Goal: Transaction & Acquisition: Purchase product/service

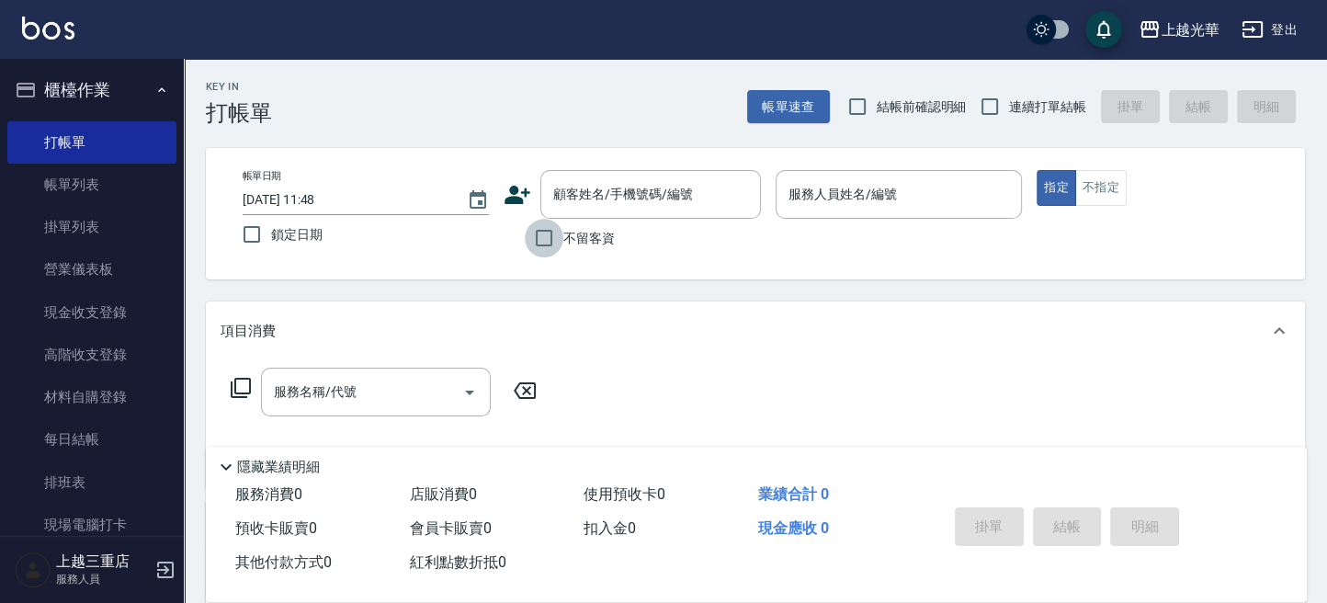
drag, startPoint x: 559, startPoint y: 240, endPoint x: 821, endPoint y: 179, distance: 268.8
click at [560, 240] on input "不留客資" at bounding box center [544, 238] width 39 height 39
checkbox input "true"
click at [1037, 170] on button "指定" at bounding box center [1057, 188] width 40 height 36
type button "true"
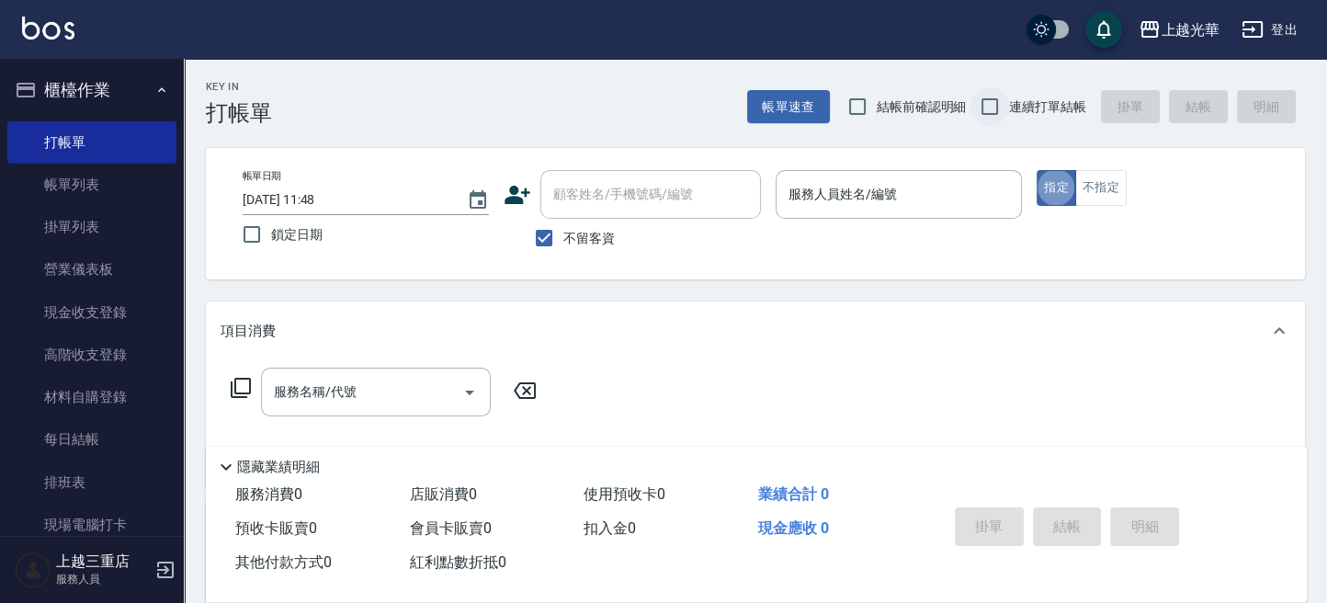
click at [991, 122] on input "連續打單結帳" at bounding box center [989, 106] width 39 height 39
checkbox input "true"
drag, startPoint x: 869, startPoint y: 233, endPoint x: 874, endPoint y: 215, distance: 18.9
click at [874, 224] on p at bounding box center [899, 228] width 246 height 19
click at [873, 215] on div "服務人員姓名/編號" at bounding box center [899, 194] width 246 height 49
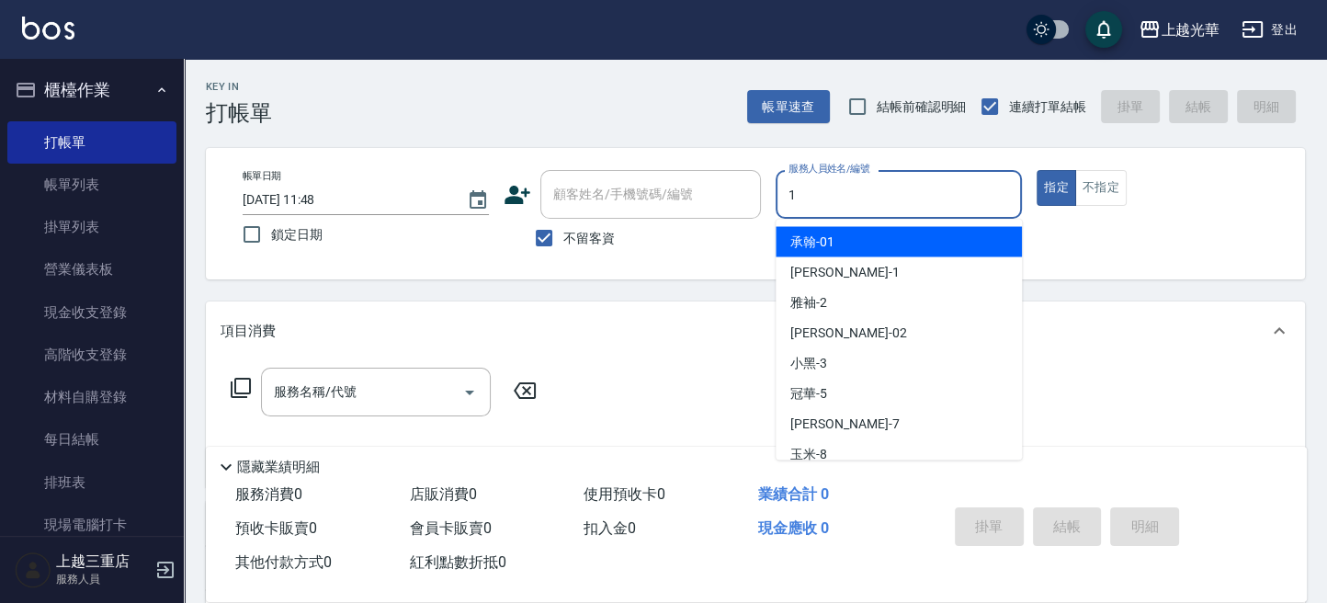
type input "小詹-1"
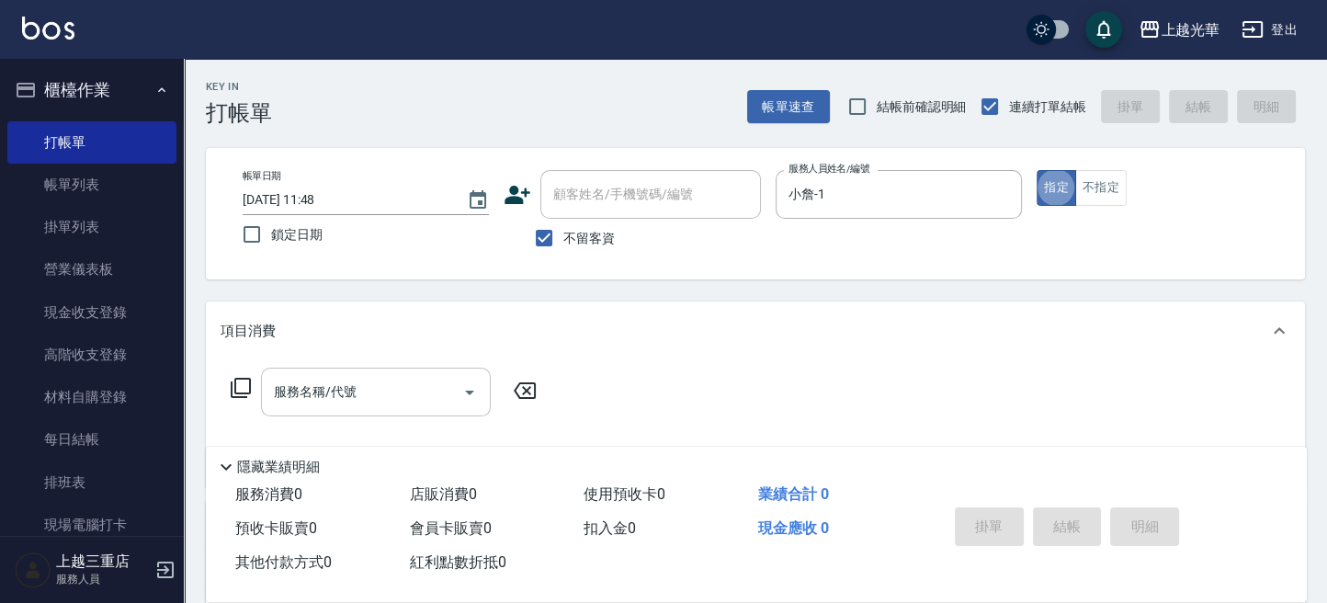
click at [395, 378] on div "服務名稱/代號" at bounding box center [376, 392] width 230 height 49
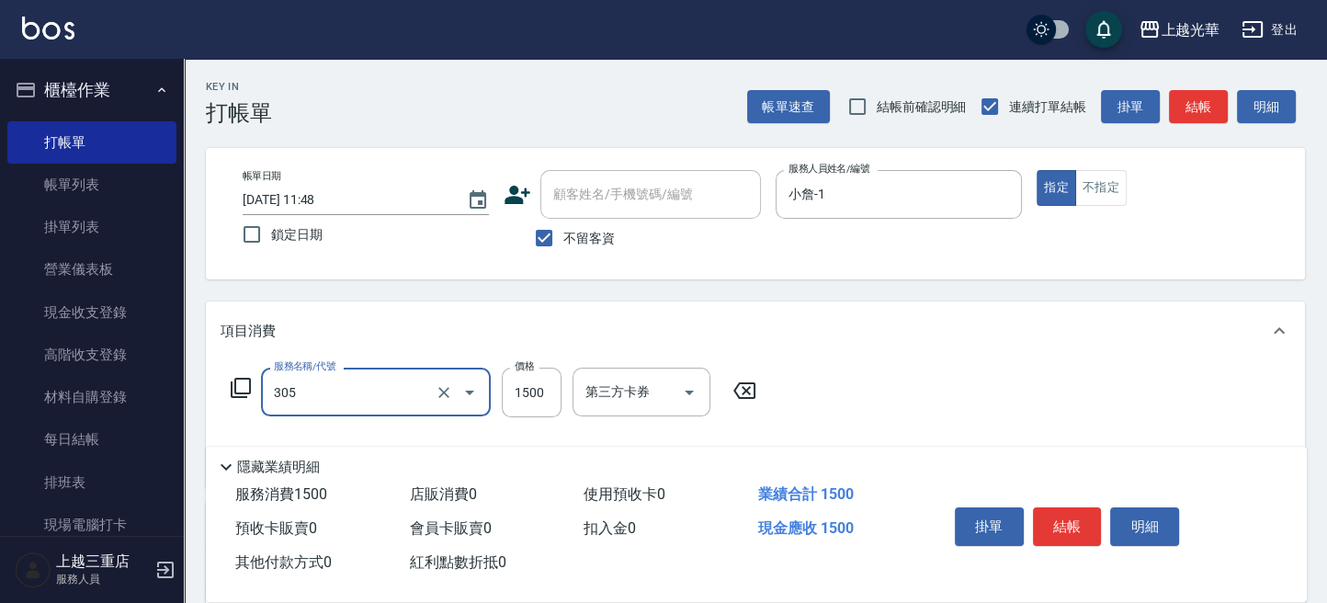
type input "設計燙髮1500(305)"
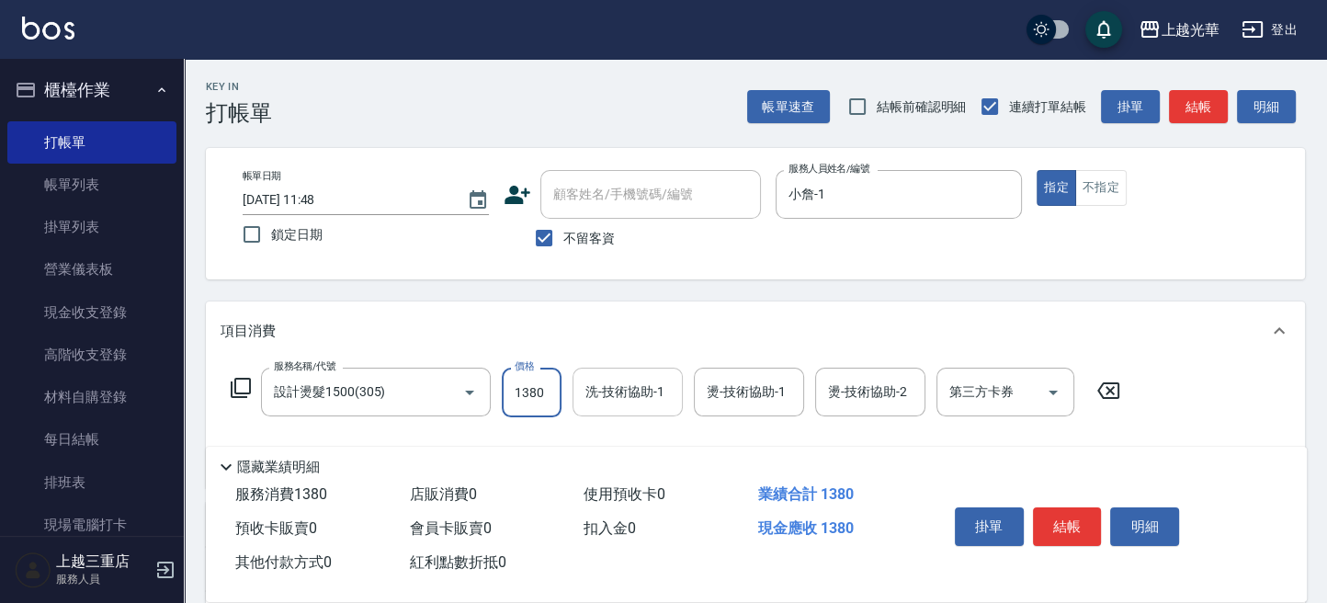
type input "1380"
click at [618, 395] on input "洗-技術協助-1" at bounding box center [628, 392] width 94 height 32
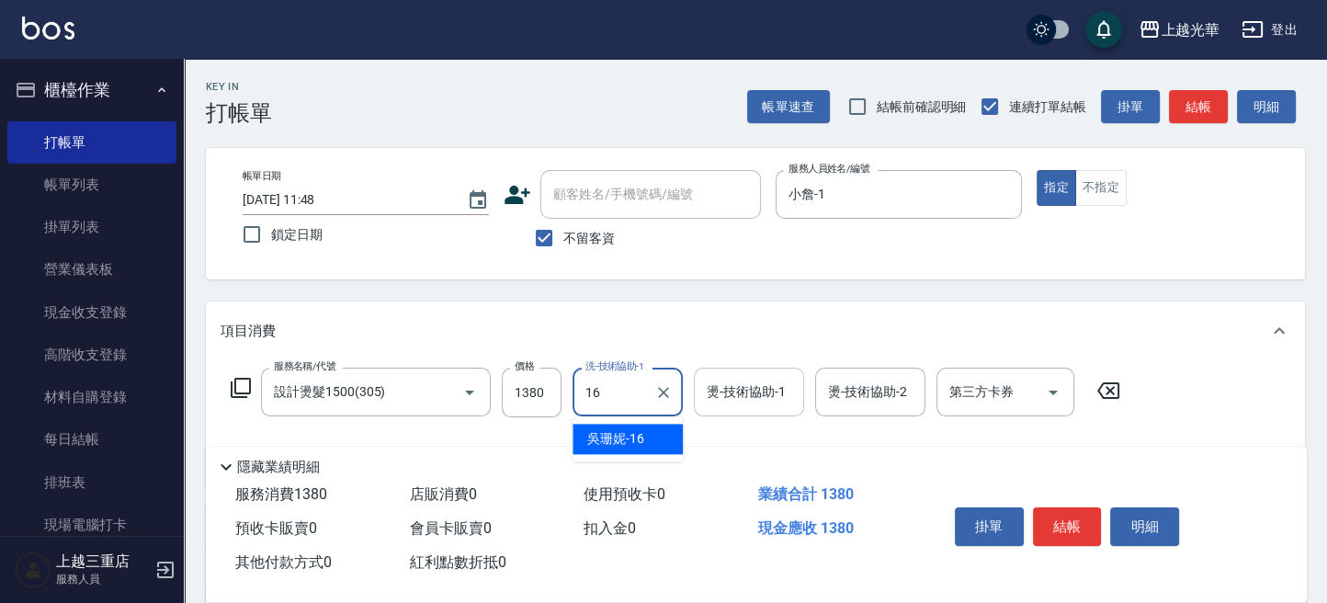
type input "吳珊妮-16"
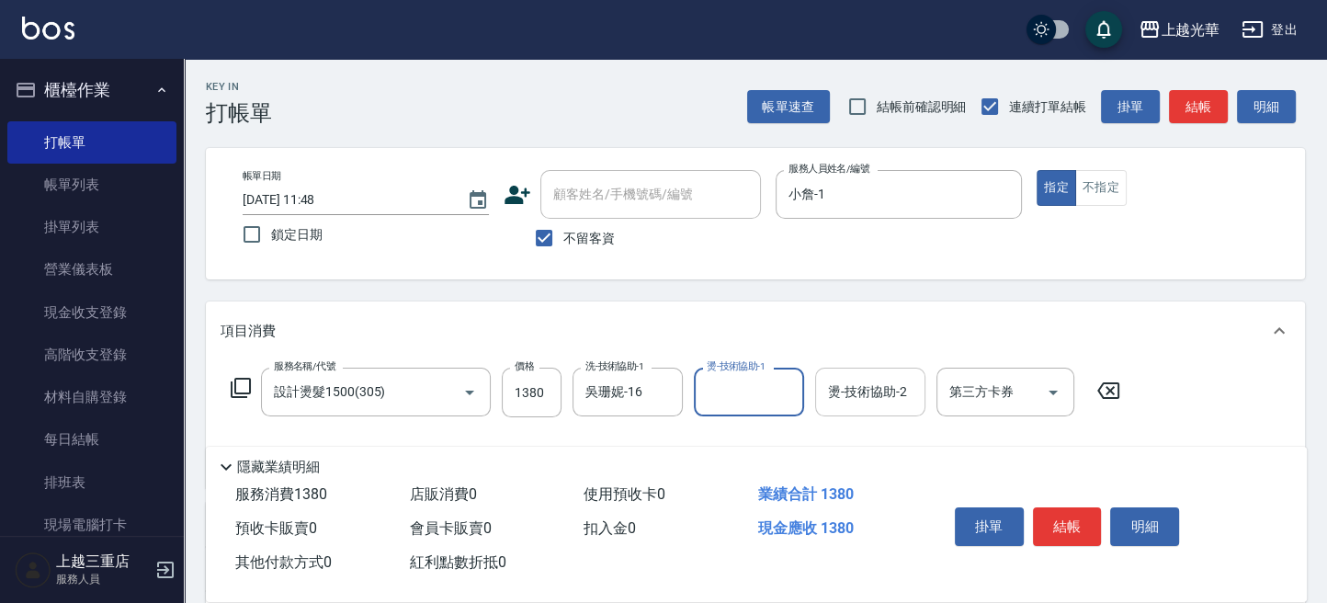
click at [884, 392] on div "燙-技術協助-2 燙-技術協助-2" at bounding box center [870, 392] width 110 height 49
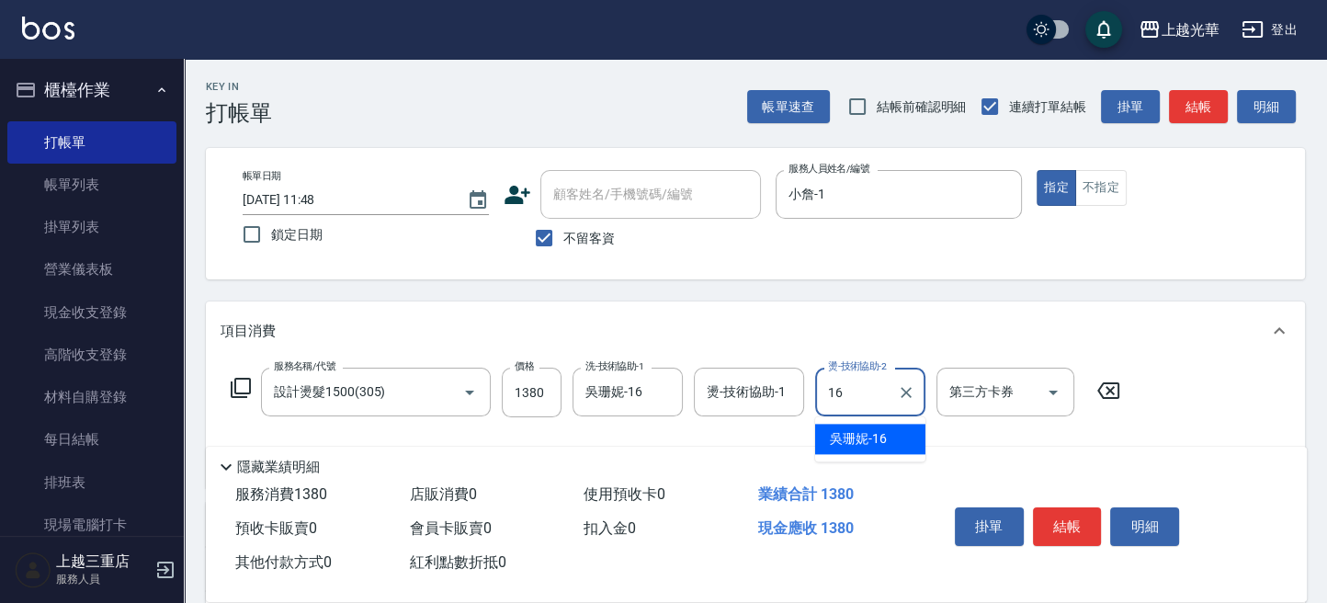
type input "吳珊妮-16"
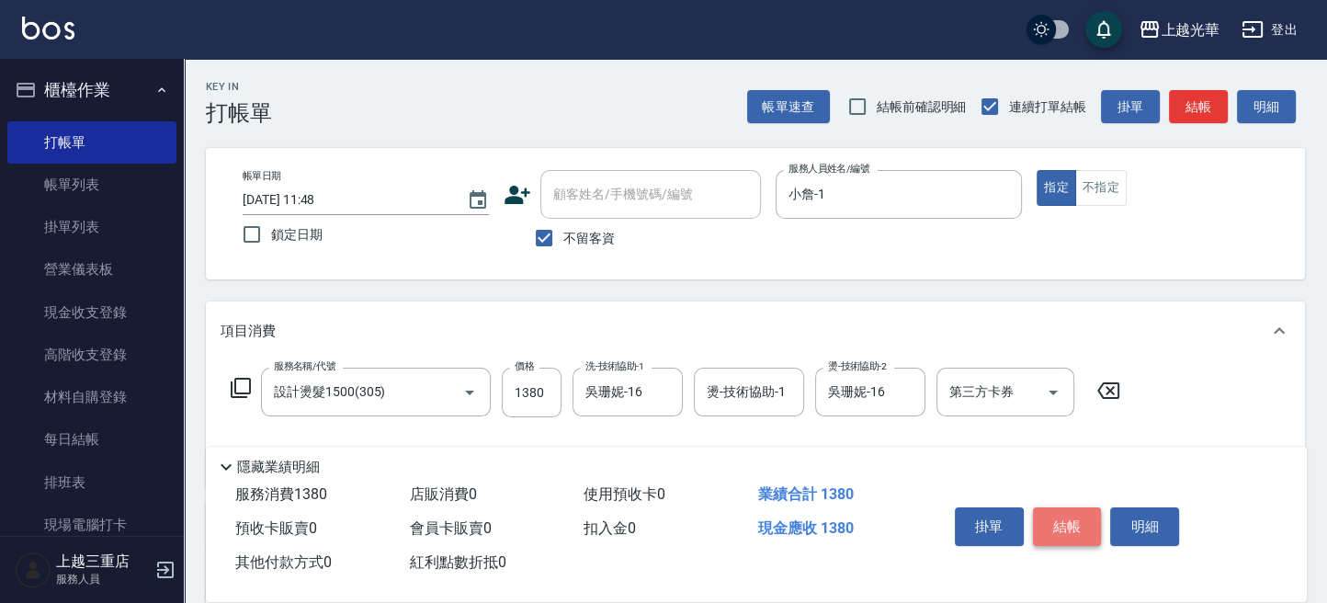
click at [1056, 518] on button "結帳" at bounding box center [1067, 526] width 69 height 39
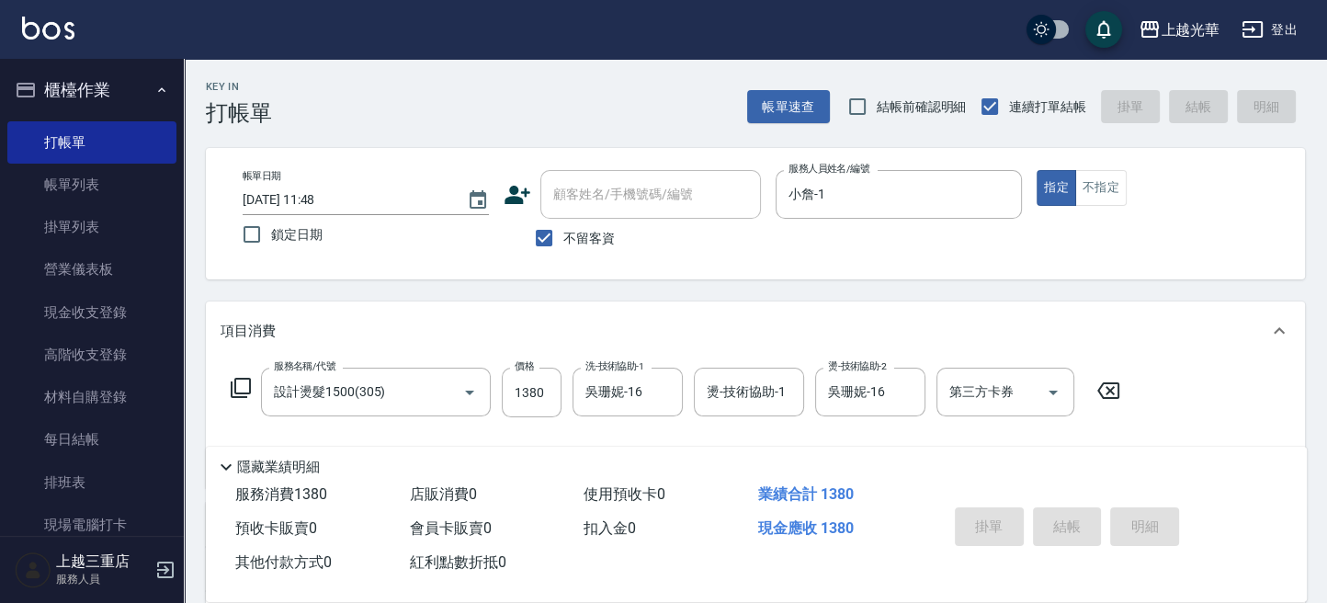
type input "[DATE] 12:40"
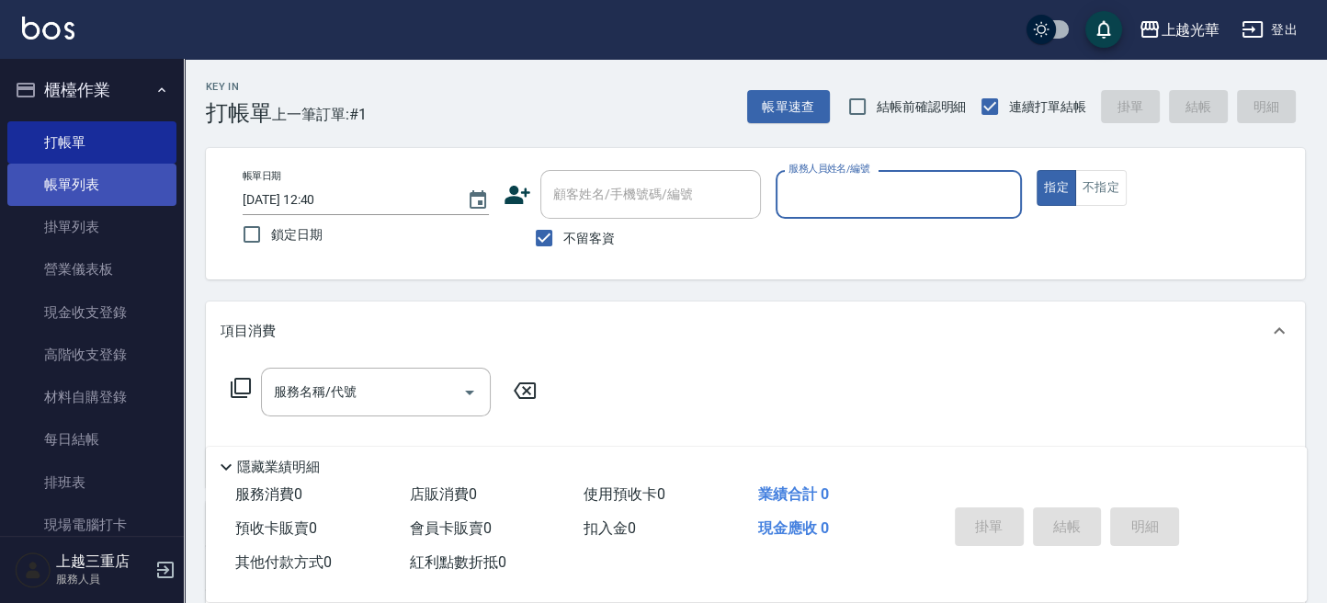
click at [108, 192] on link "帳單列表" at bounding box center [91, 185] width 169 height 42
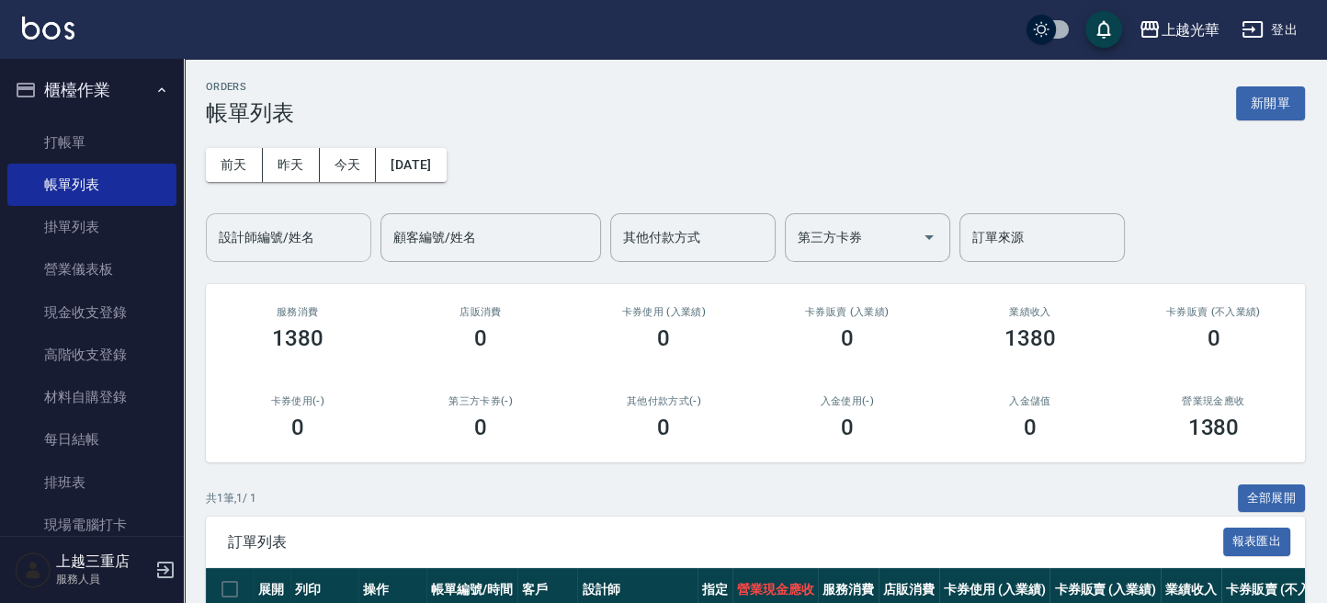
click at [284, 250] on input "設計師編號/姓名" at bounding box center [288, 237] width 149 height 32
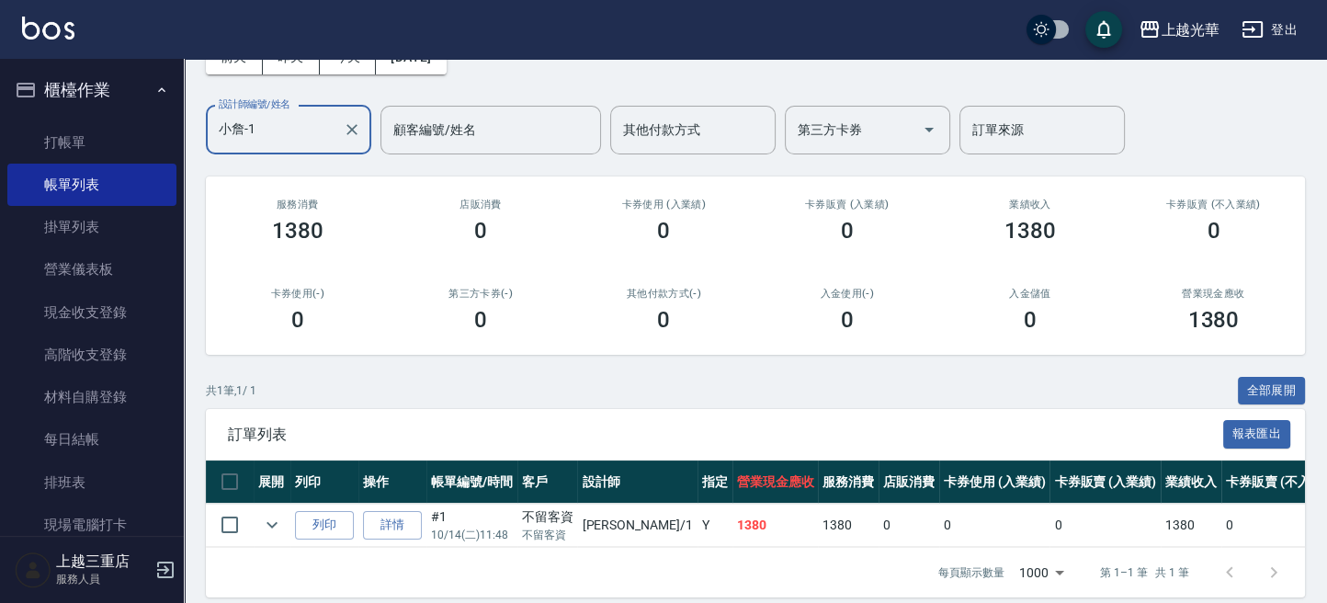
scroll to position [141, 0]
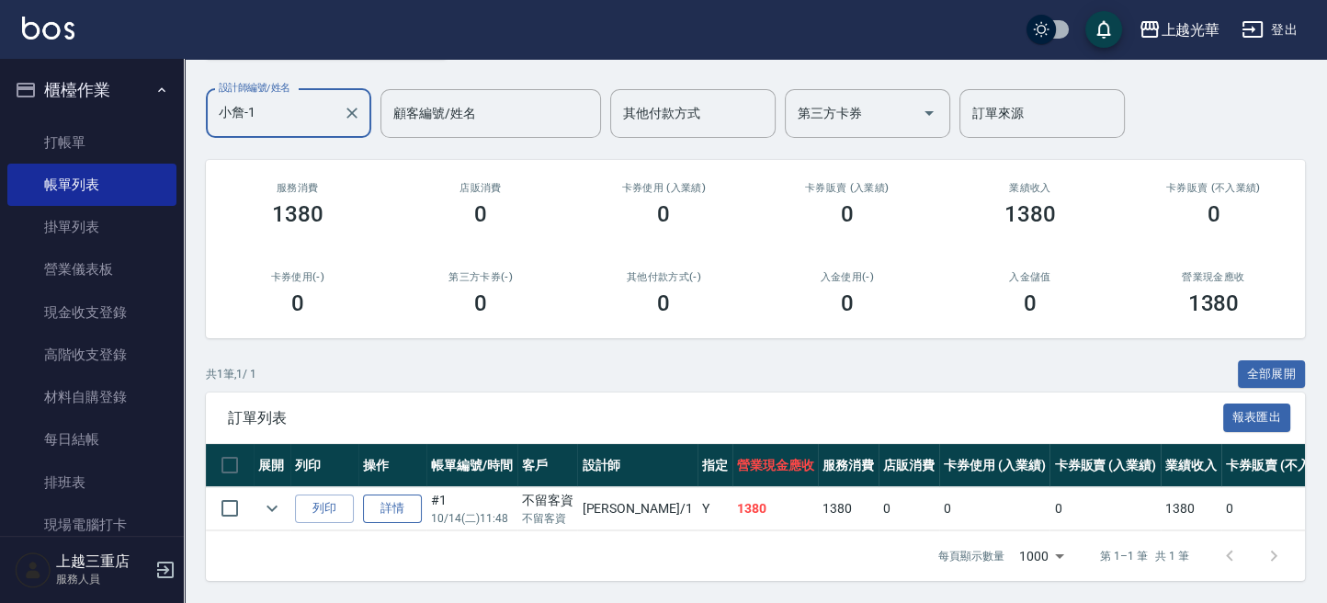
type input "小詹-1"
click at [391, 494] on link "詳情" at bounding box center [392, 508] width 59 height 28
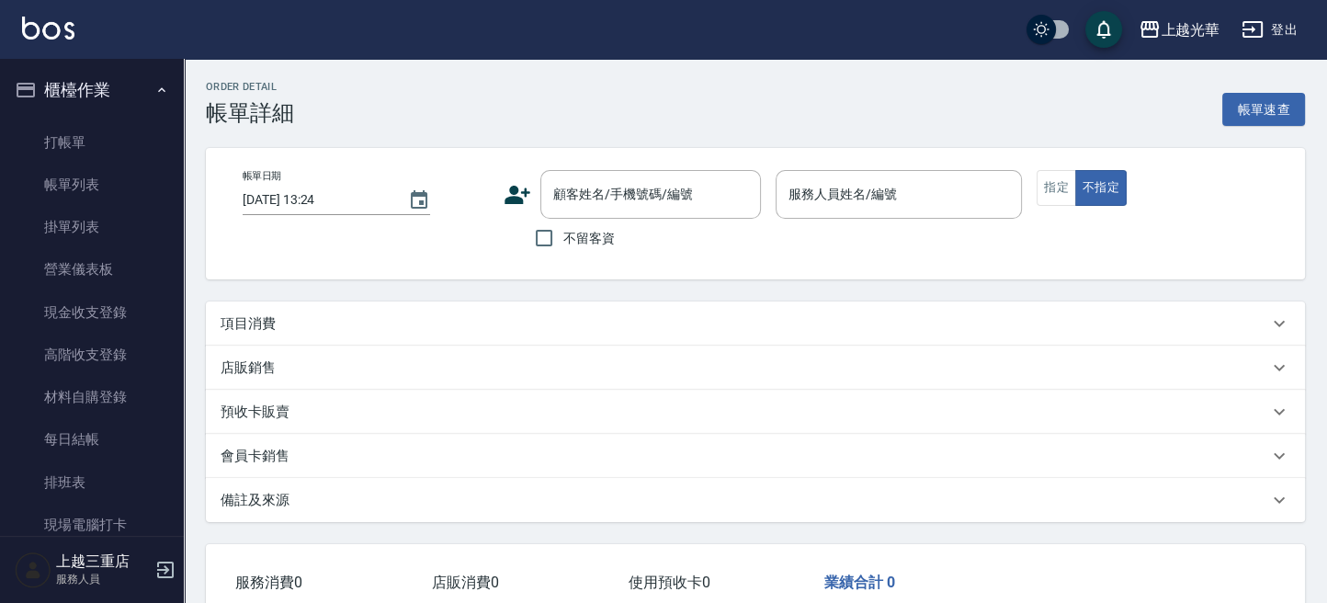
type input "[DATE] 11:48"
checkbox input "true"
type input "小詹-1"
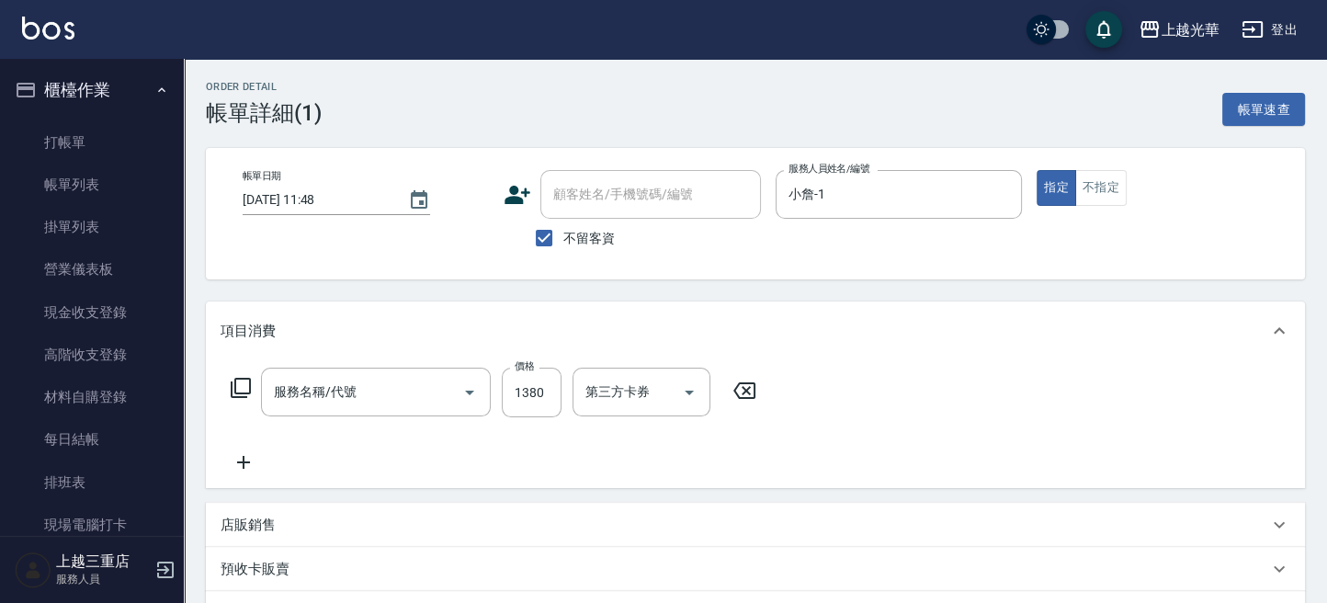
type input "設計燙髮1500(305)"
click at [508, 395] on input "1380" at bounding box center [532, 393] width 60 height 50
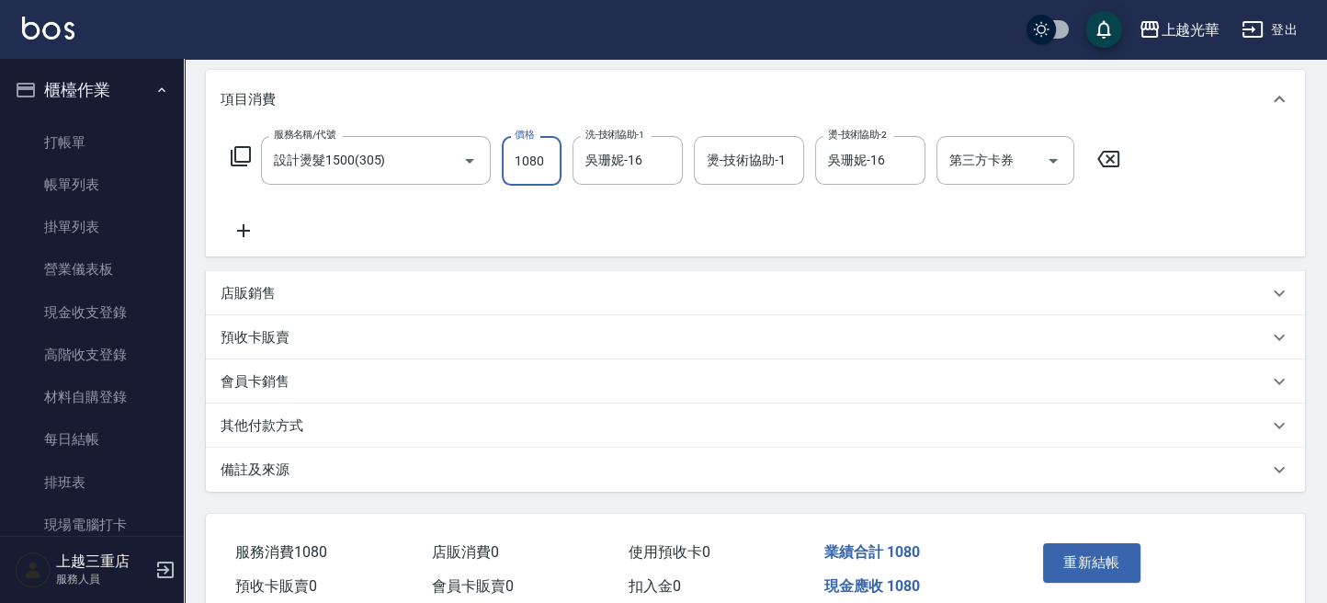
scroll to position [244, 0]
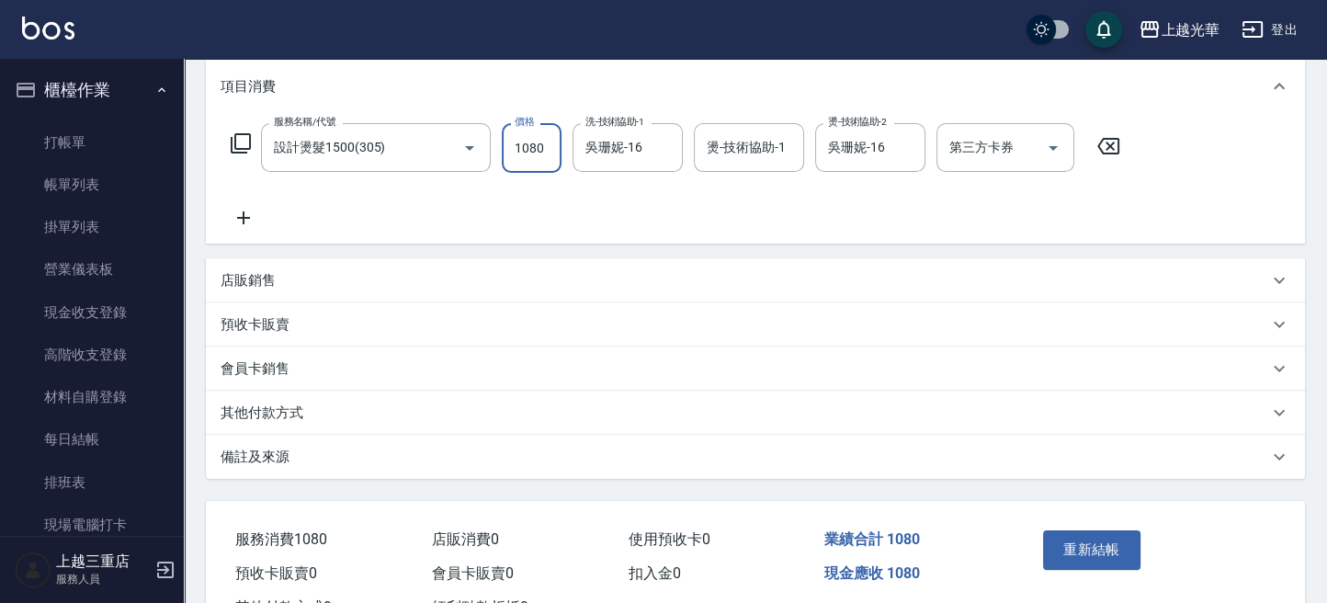
type input "1080"
click at [1082, 551] on button "重新結帳" at bounding box center [1091, 549] width 97 height 39
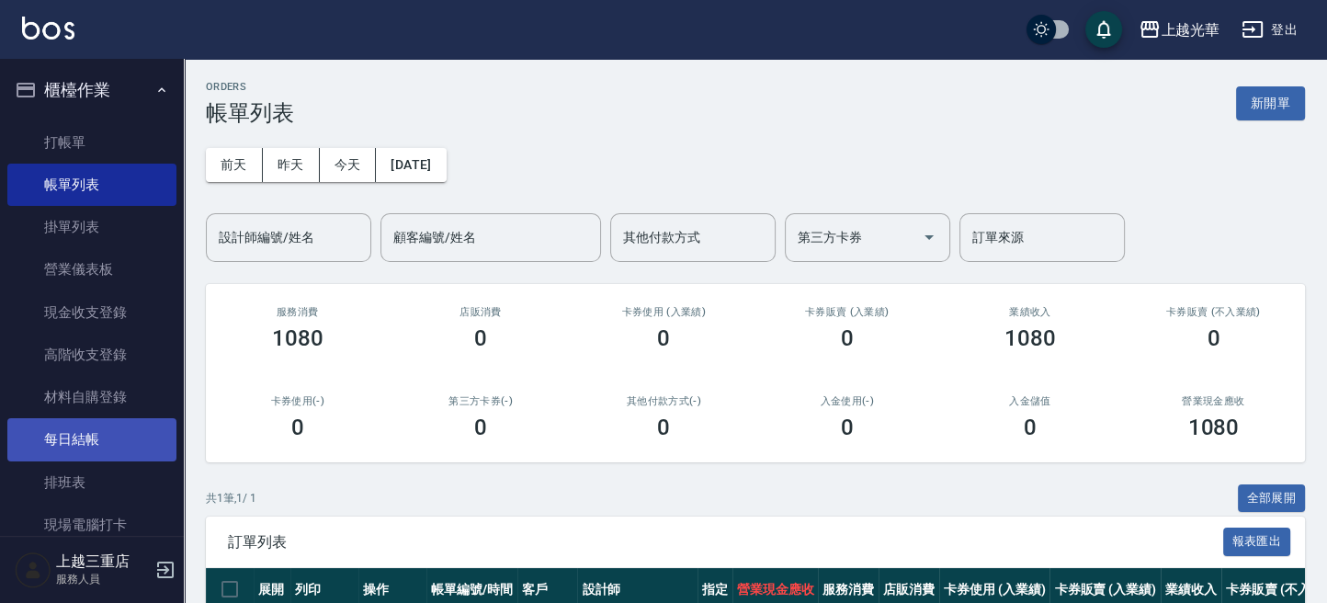
scroll to position [368, 0]
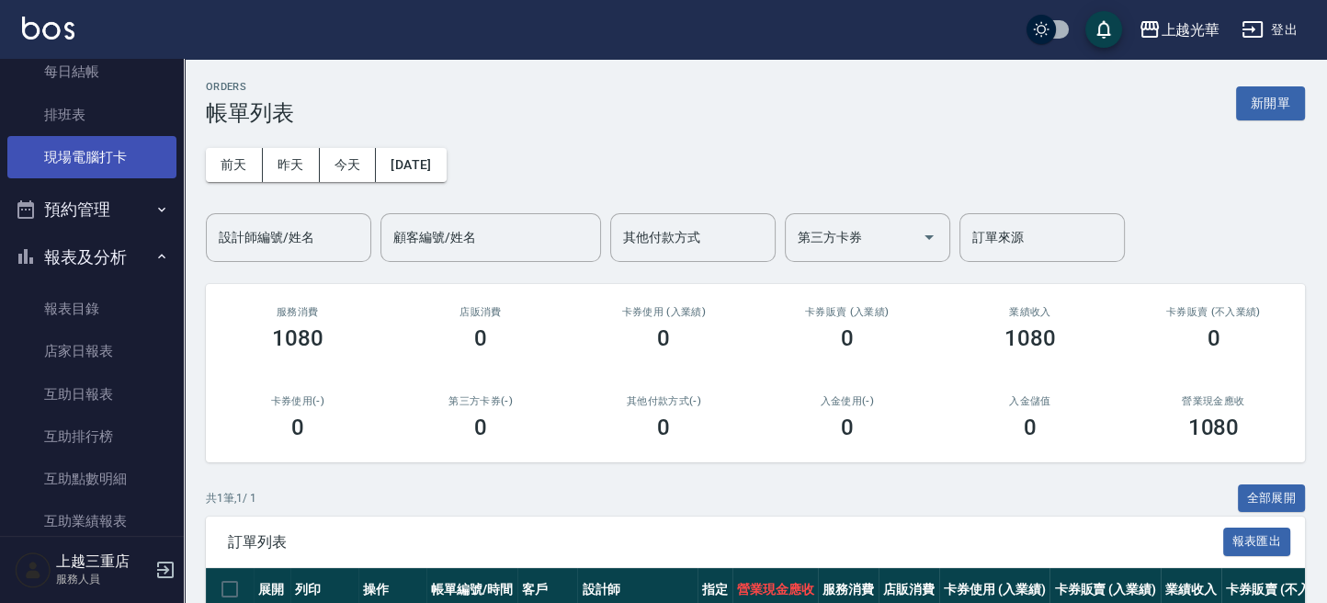
drag, startPoint x: 98, startPoint y: 141, endPoint x: 99, endPoint y: 151, distance: 10.2
click at [98, 141] on link "現場電腦打卡" at bounding box center [91, 157] width 169 height 42
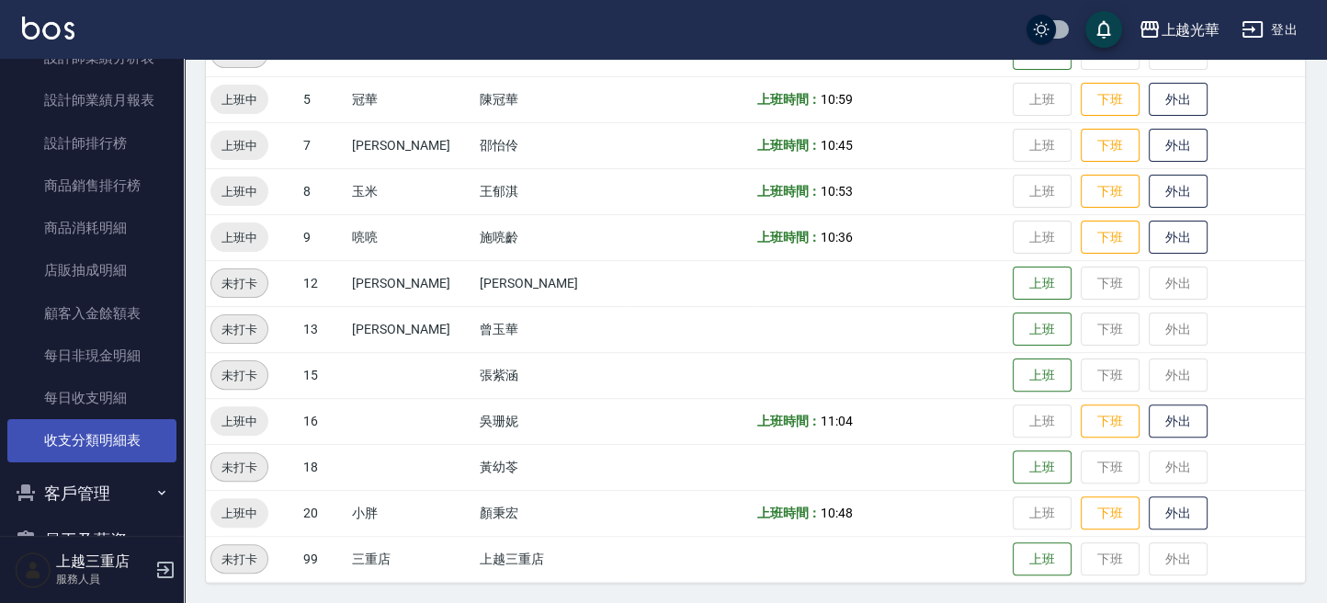
scroll to position [1008, 0]
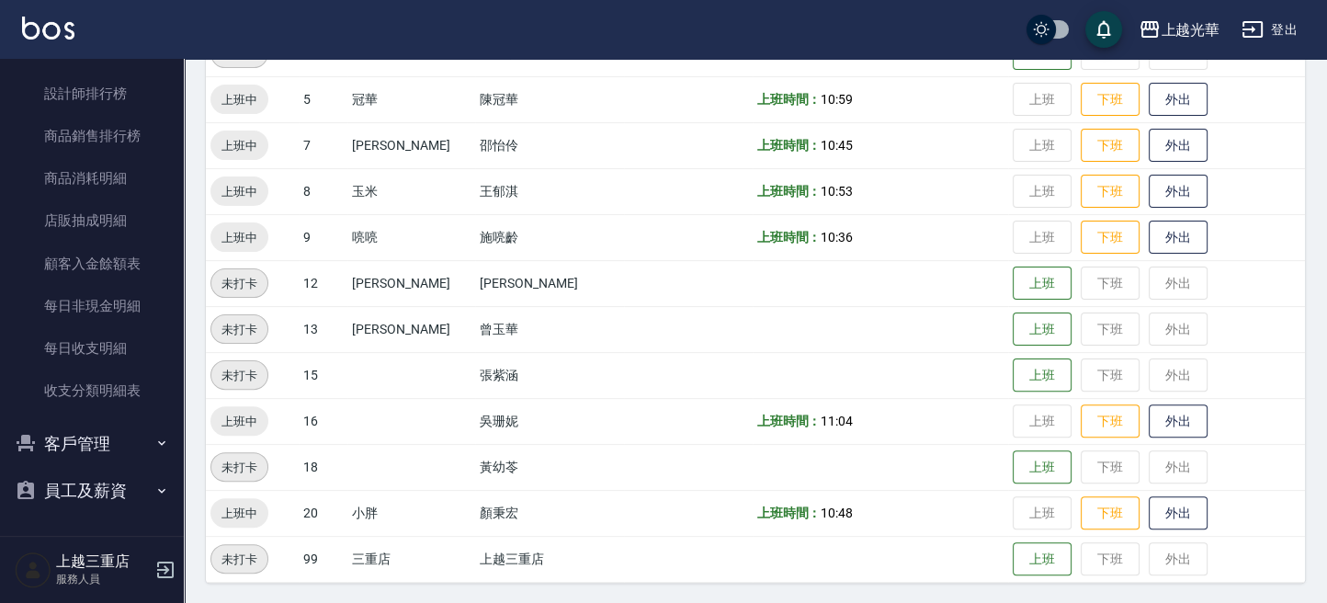
click at [106, 445] on button "客戶管理" at bounding box center [91, 444] width 169 height 48
drag, startPoint x: 105, startPoint y: 481, endPoint x: 168, endPoint y: 408, distance: 96.4
click at [105, 481] on link "客戶列表" at bounding box center [91, 495] width 169 height 42
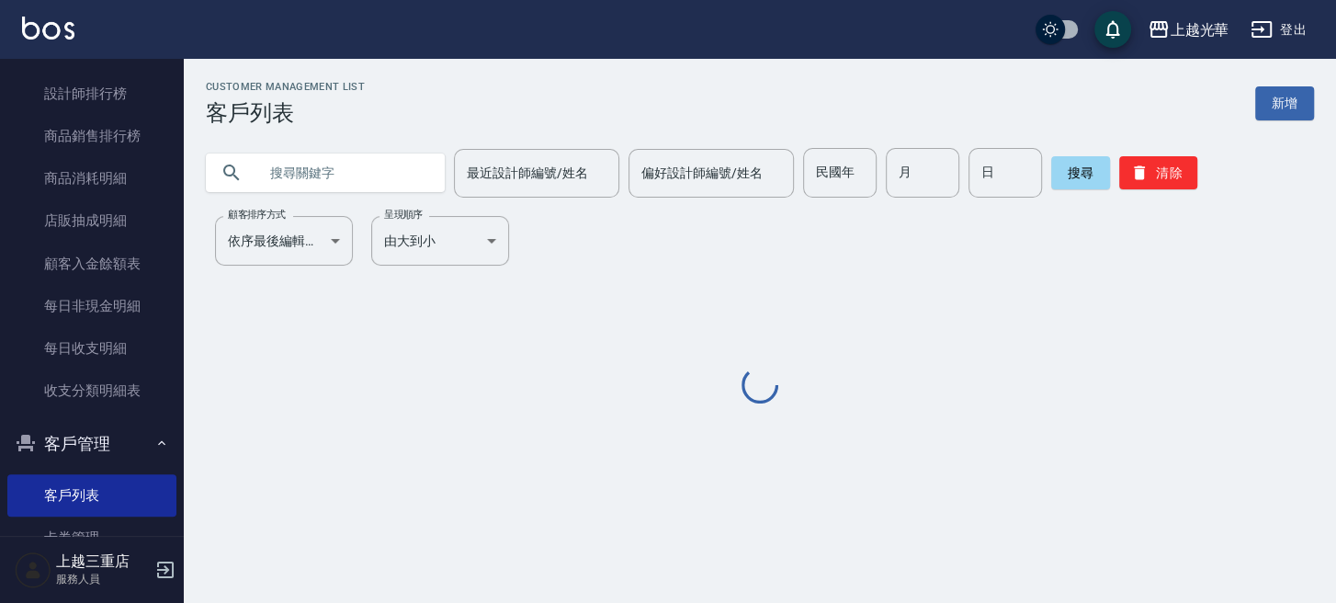
drag, startPoint x: 300, startPoint y: 176, endPoint x: 1334, endPoint y: 434, distance: 1066.5
click at [873, 292] on div "Customer Management List 客戶列表 新增 最近設計師編號/姓名 最近設計師編號/姓名 偏好設計師編號/姓名 偏好設計師編號/姓名 民國…" at bounding box center [760, 244] width 1152 height 326
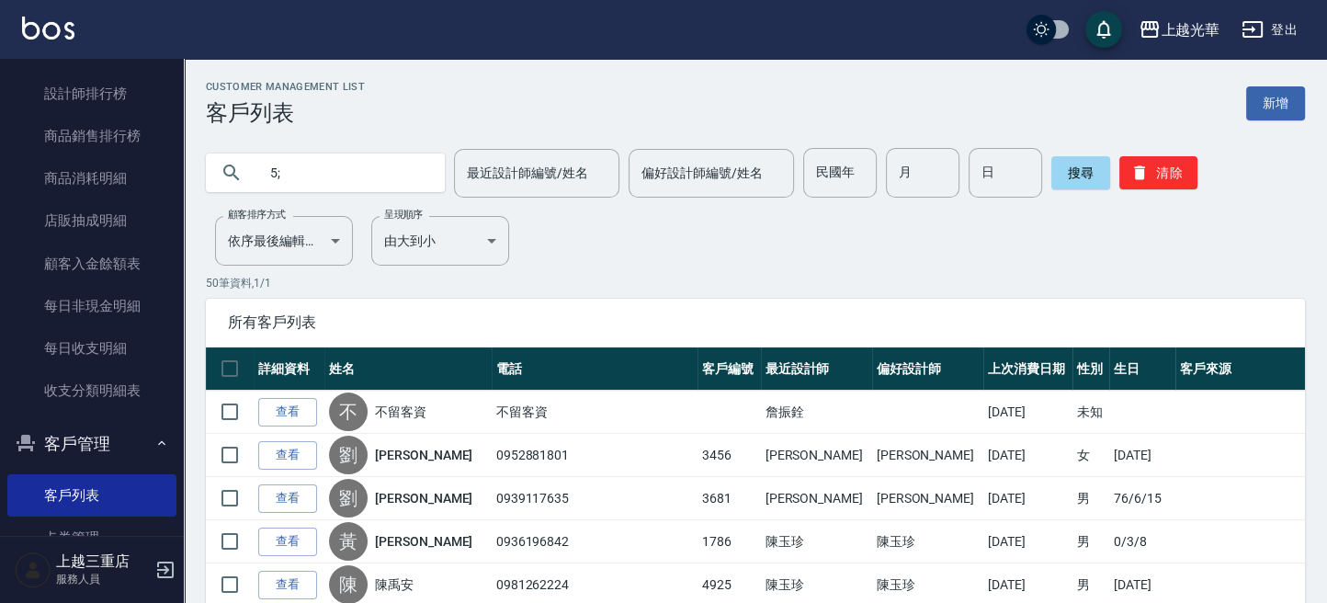
type input "5"
type input "張小姐"
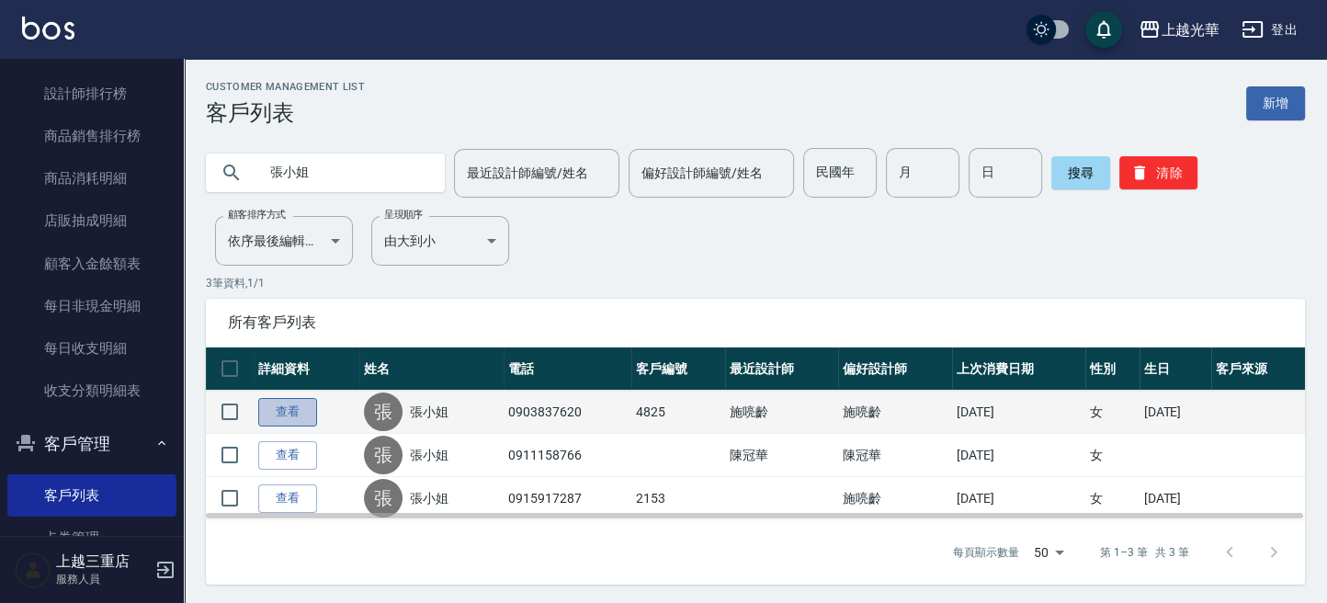
click at [305, 405] on link "查看" at bounding box center [287, 412] width 59 height 28
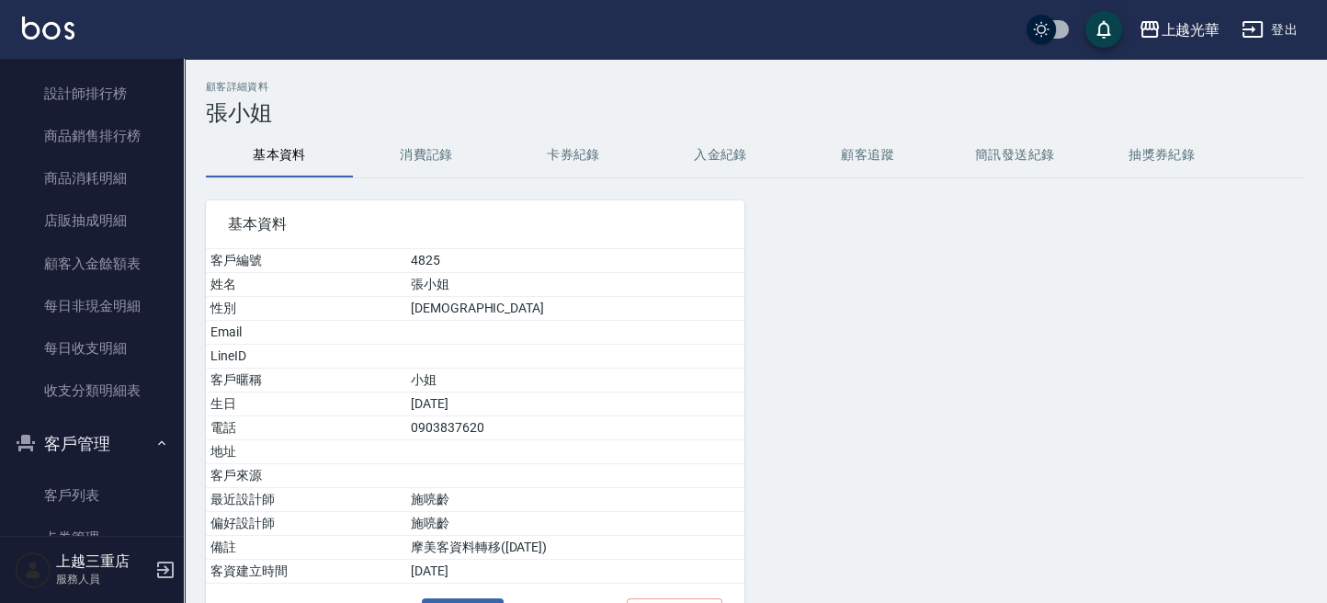
click at [393, 160] on button "消費記錄" at bounding box center [426, 155] width 147 height 44
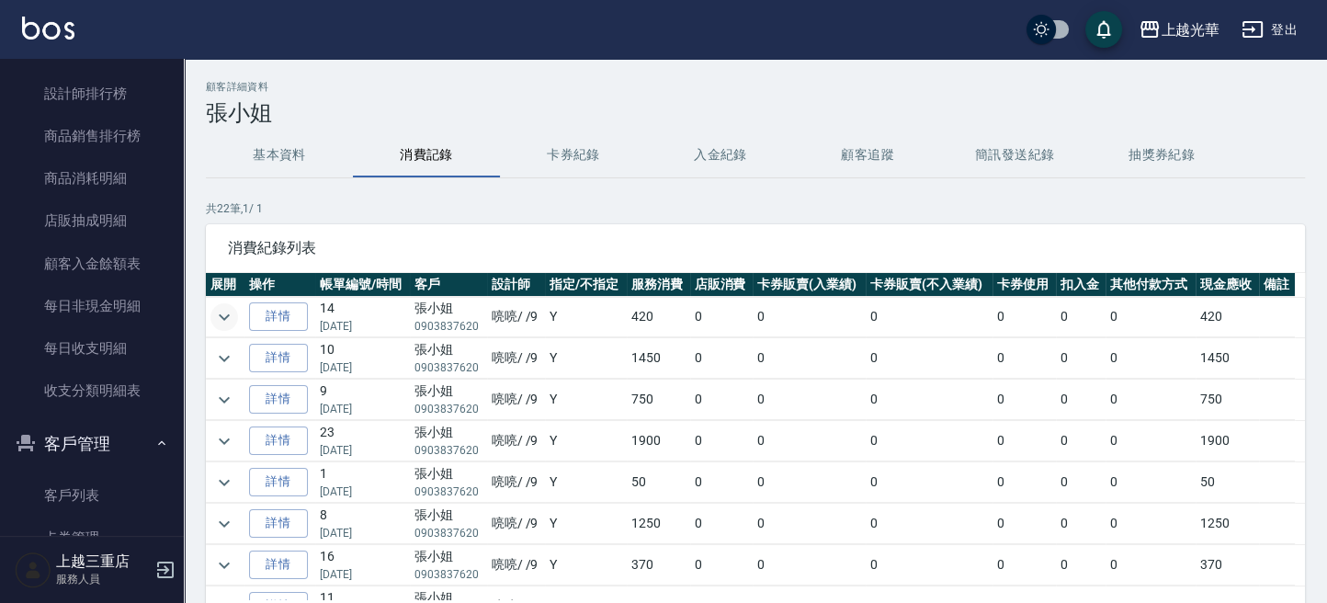
click at [221, 311] on icon "expand row" at bounding box center [224, 317] width 22 height 22
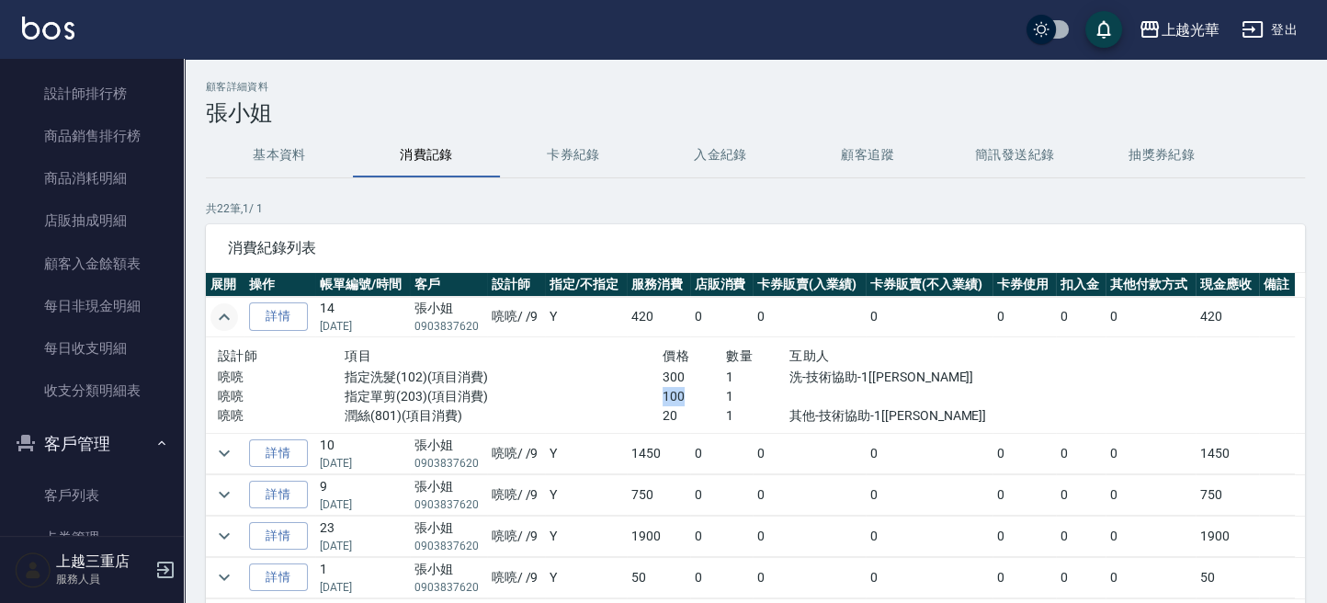
drag, startPoint x: 654, startPoint y: 388, endPoint x: 697, endPoint y: 394, distance: 42.8
click at [694, 391] on div "喨喨 指定單剪(203)(項目消費) 100 1" at bounding box center [599, 396] width 763 height 19
drag, startPoint x: 721, startPoint y: 372, endPoint x: 720, endPoint y: 381, distance: 9.4
click at [723, 373] on div "喨喨 指定洗髮(102)(項目消費) 300 1 洗-技術協助-1[[PERSON_NAME]]" at bounding box center [599, 377] width 763 height 19
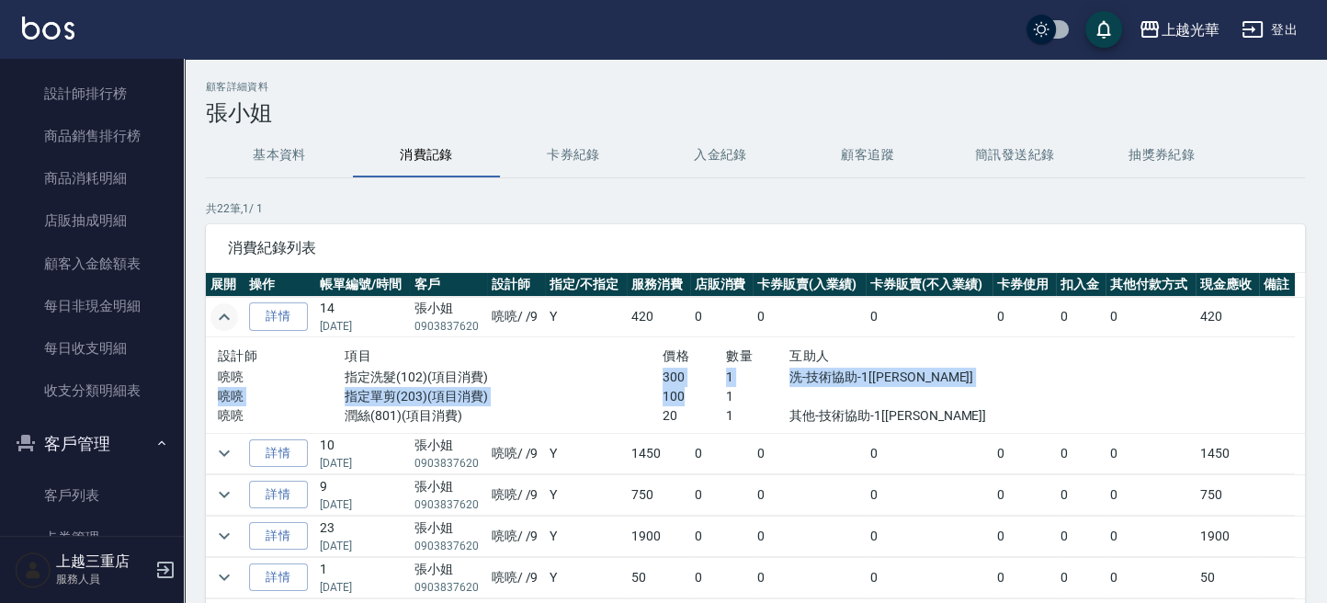
drag, startPoint x: 655, startPoint y: 381, endPoint x: 719, endPoint y: 435, distance: 82.8
click at [706, 407] on div "設計師 項目 價格 數量 互助人 喨喨 指定洗髮(102)(項目消費) 300 1 洗-技術協助-1[[PERSON_NAME]] 喨喨 指定單剪(203)(…" at bounding box center [599, 385] width 763 height 81
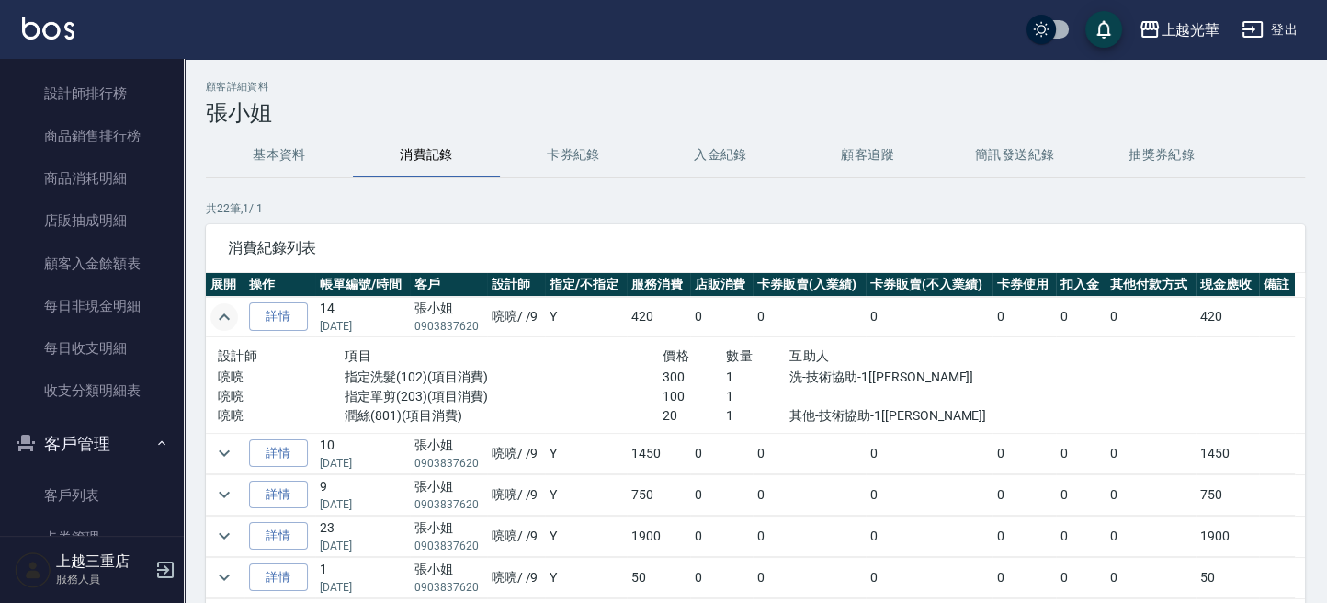
click at [717, 436] on td "0" at bounding box center [721, 453] width 63 height 40
drag, startPoint x: 713, startPoint y: 477, endPoint x: 635, endPoint y: 477, distance: 78.1
click at [712, 477] on td "0" at bounding box center [721, 494] width 63 height 40
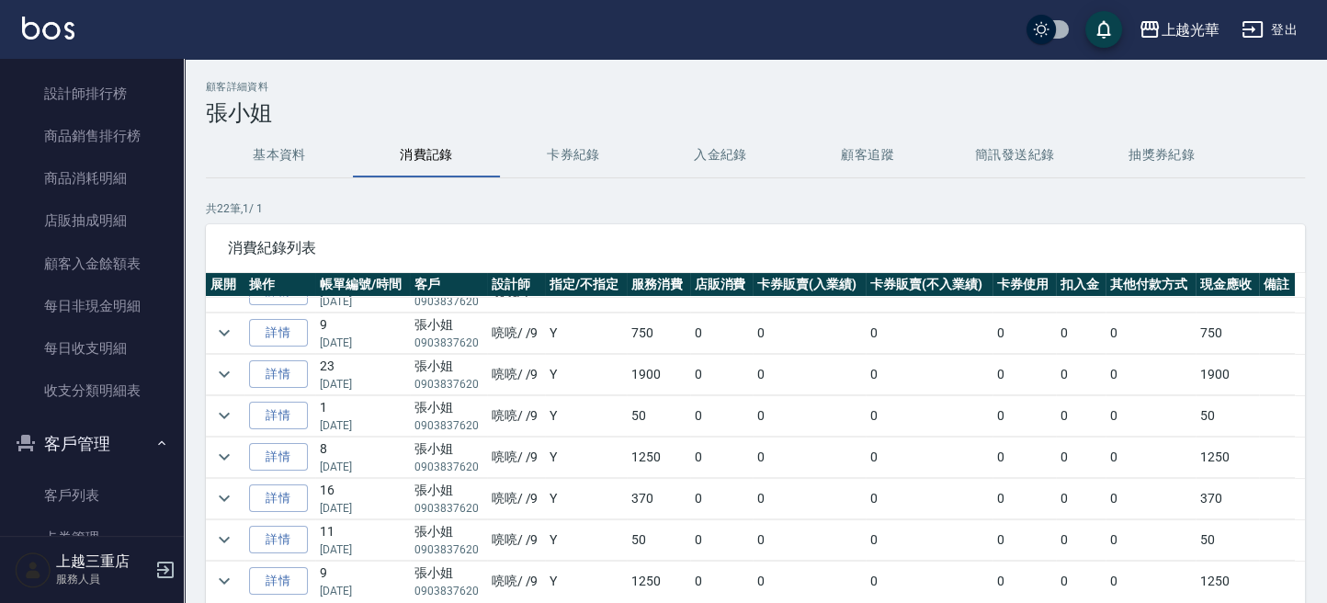
scroll to position [244, 0]
click at [219, 372] on icon "expand row" at bounding box center [224, 374] width 22 height 22
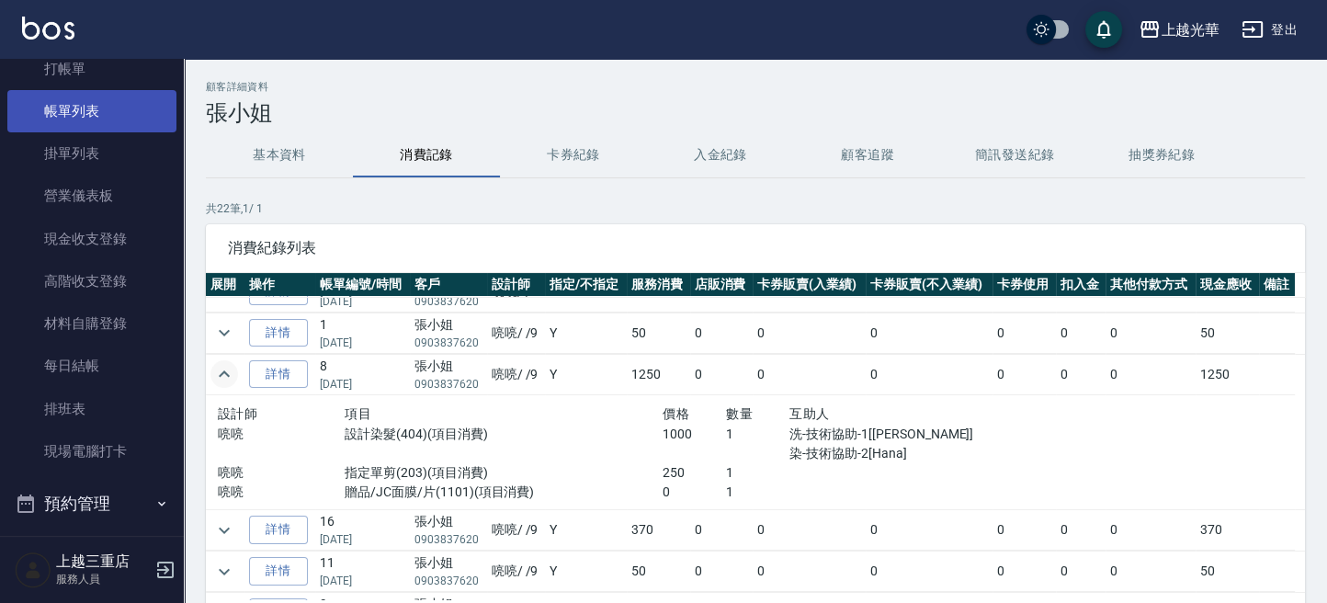
scroll to position [0, 0]
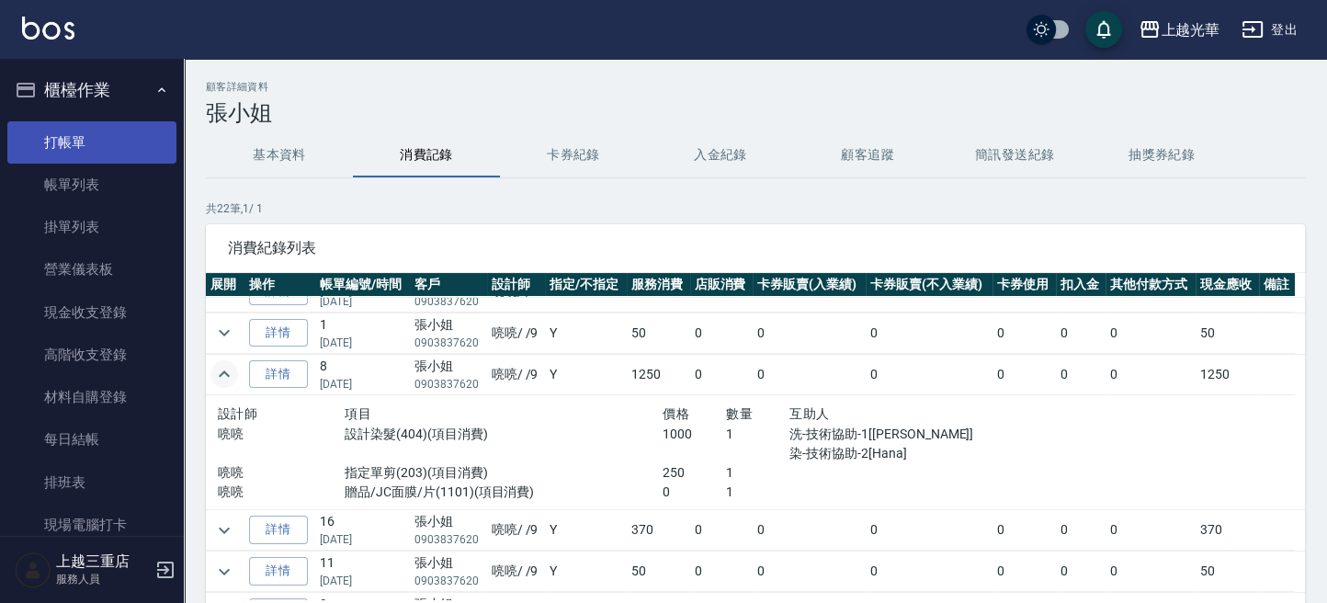
click at [69, 142] on link "打帳單" at bounding box center [91, 142] width 169 height 42
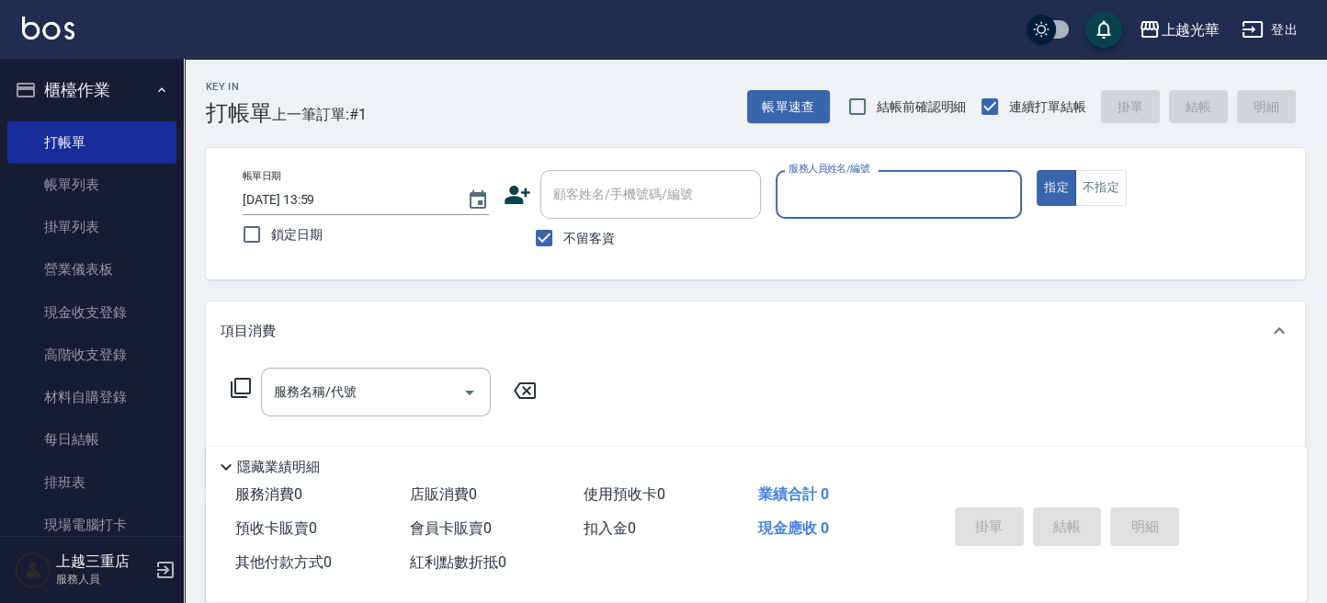
drag, startPoint x: 547, startPoint y: 225, endPoint x: 624, endPoint y: 257, distance: 83.6
click at [547, 231] on input "不留客資" at bounding box center [544, 238] width 39 height 39
checkbox input "false"
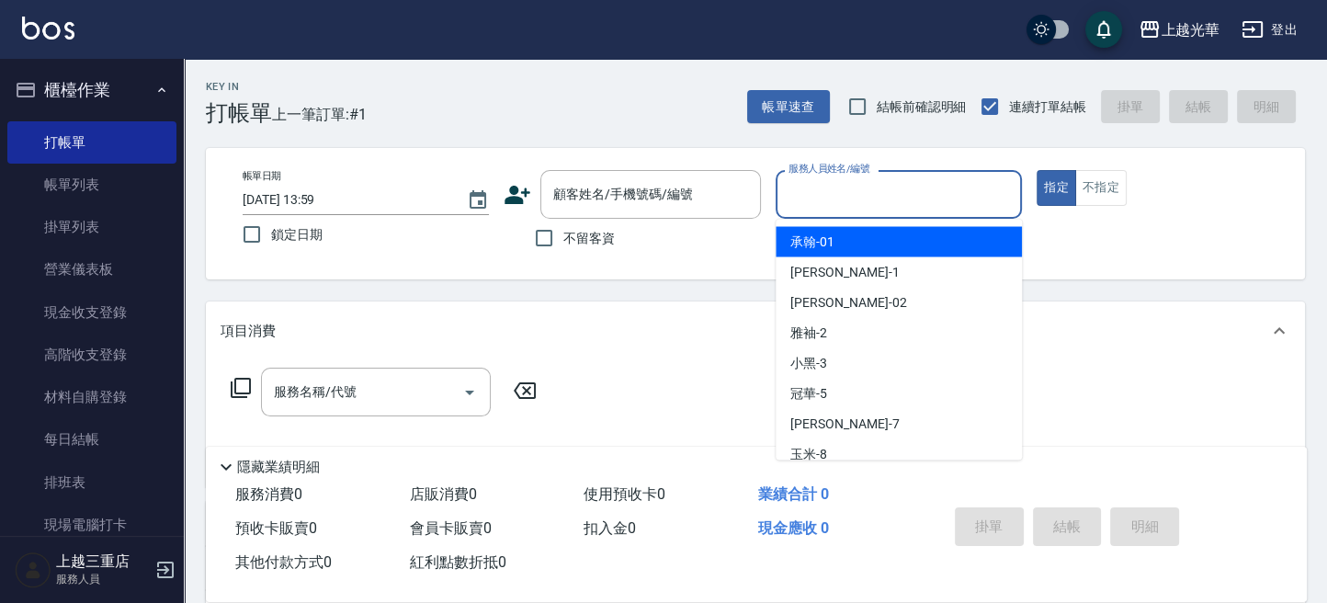
drag, startPoint x: 826, startPoint y: 179, endPoint x: 852, endPoint y: 230, distance: 56.7
click at [805, 181] on input "服務人員姓名/編號" at bounding box center [899, 194] width 230 height 32
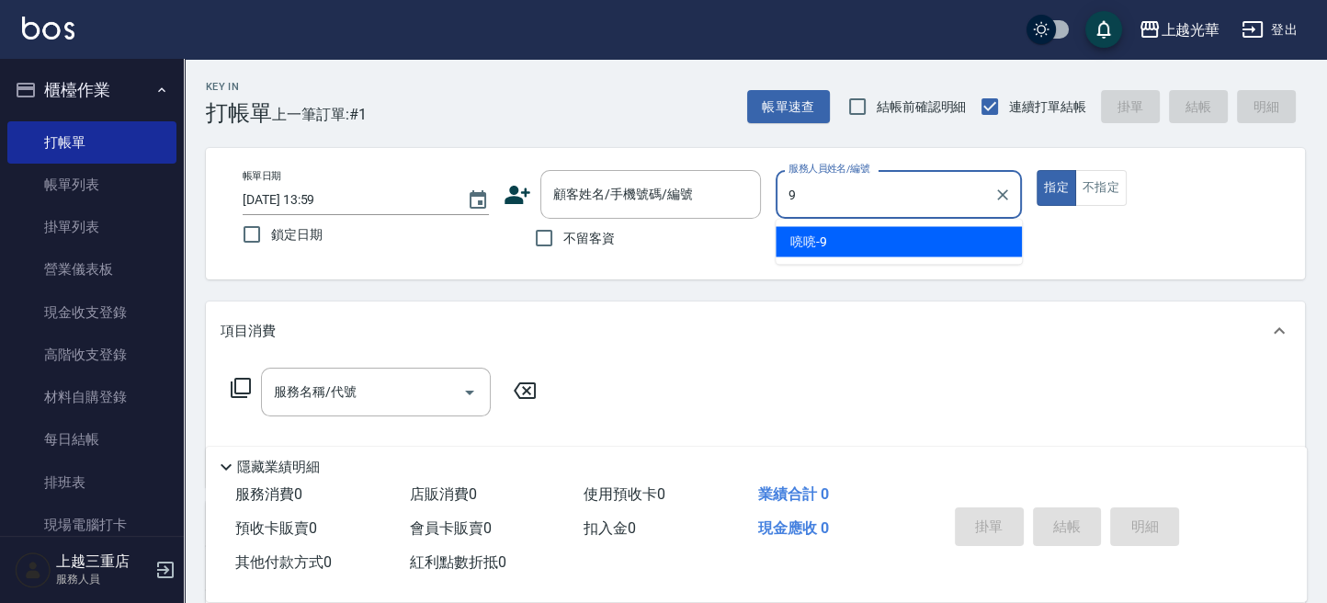
type input "喨喨-9"
type button "true"
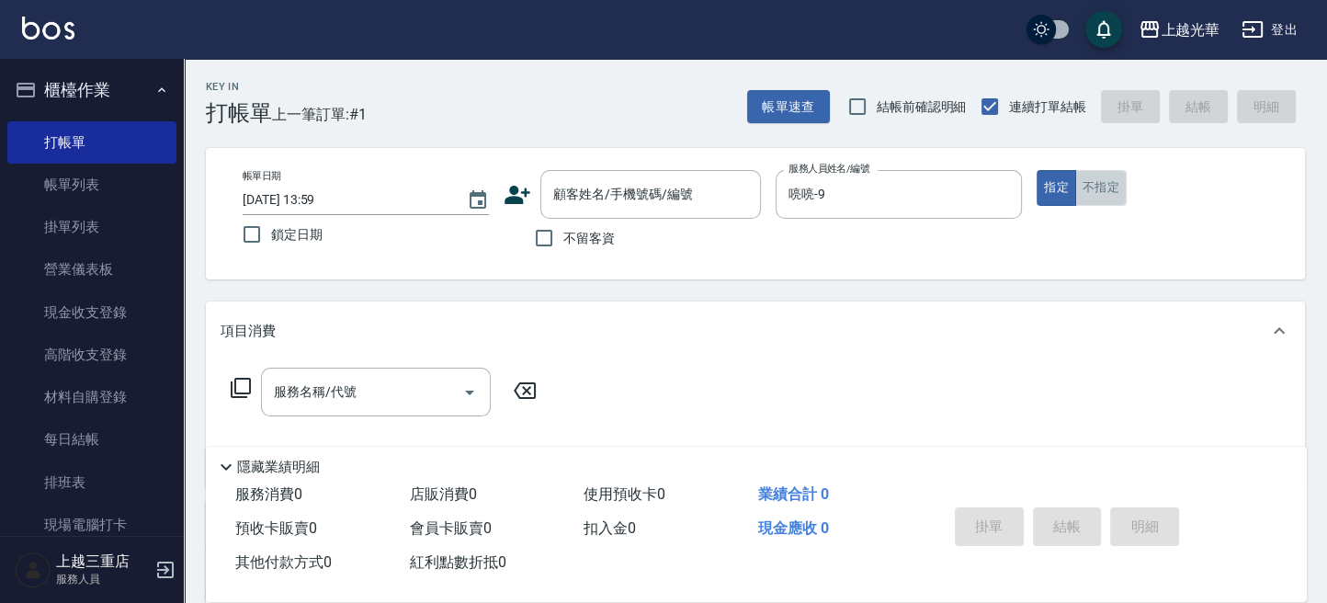
drag, startPoint x: 1105, startPoint y: 204, endPoint x: 1063, endPoint y: 224, distance: 46.0
click at [1103, 204] on button "不指定" at bounding box center [1100, 188] width 51 height 36
drag, startPoint x: 397, startPoint y: 392, endPoint x: 559, endPoint y: 411, distance: 162.8
click at [403, 405] on input "服務名稱/代號" at bounding box center [362, 392] width 186 height 32
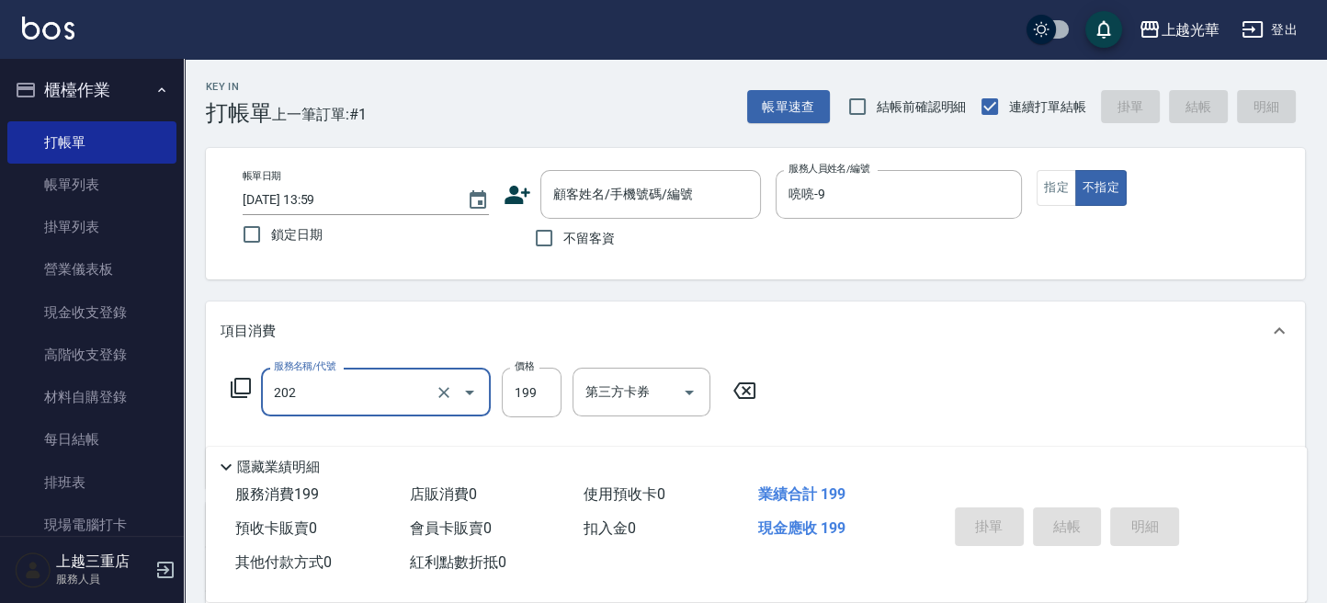
type input "不指定單剪(202)"
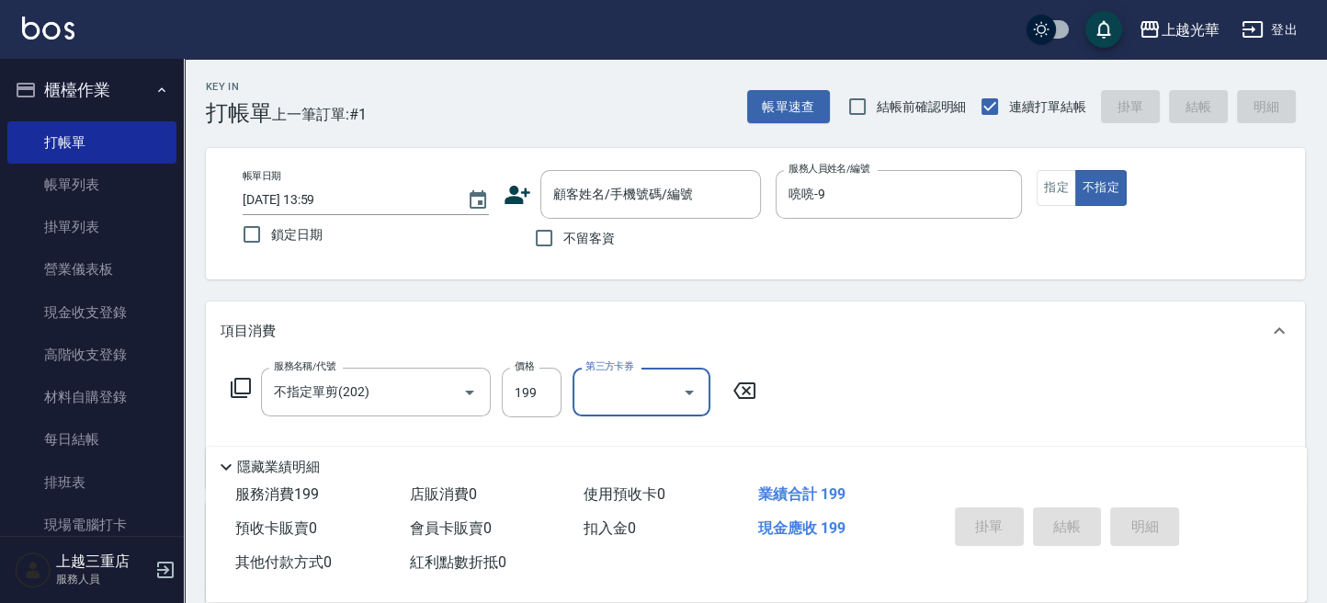
click at [1032, 205] on div "帳單日期 [DATE] 13:59 鎖定日期 顧客姓名/手機號碼/編號 顧客姓名/手機號碼/編號 不留客資 服務人員姓名/編號 喨喨-9 服務人員姓名/編號 …" at bounding box center [755, 213] width 1055 height 87
drag, startPoint x: 542, startPoint y: 248, endPoint x: 624, endPoint y: 261, distance: 82.8
click at [545, 247] on input "不留客資" at bounding box center [544, 238] width 39 height 39
checkbox input "true"
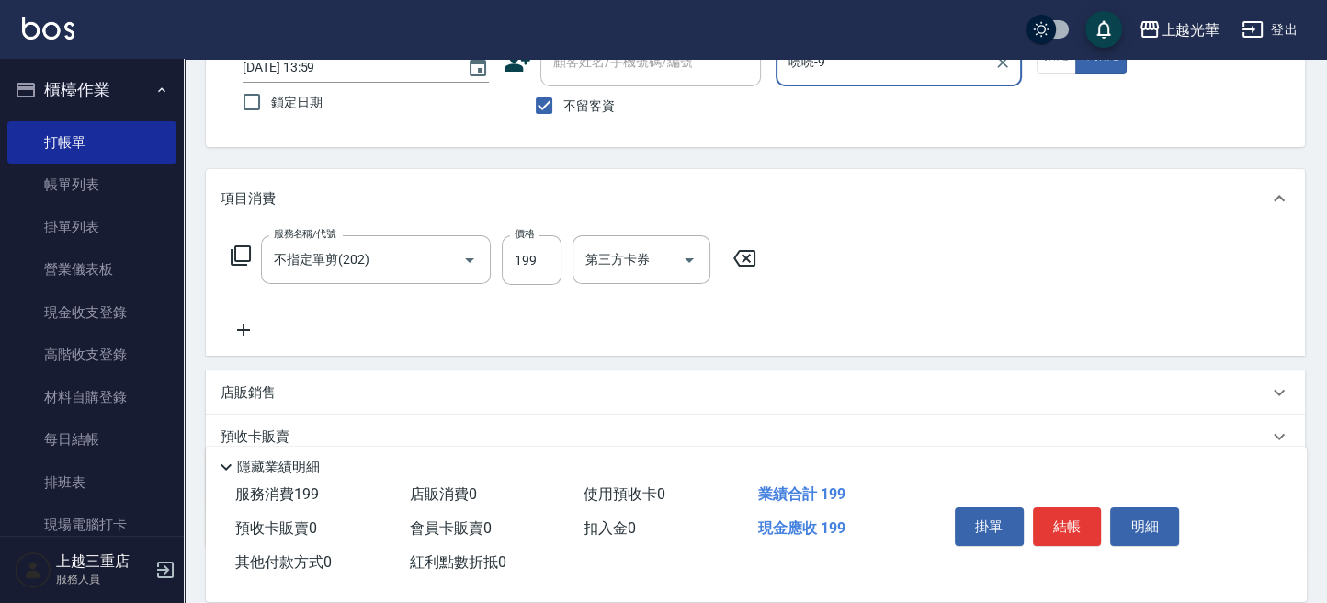
scroll to position [250, 0]
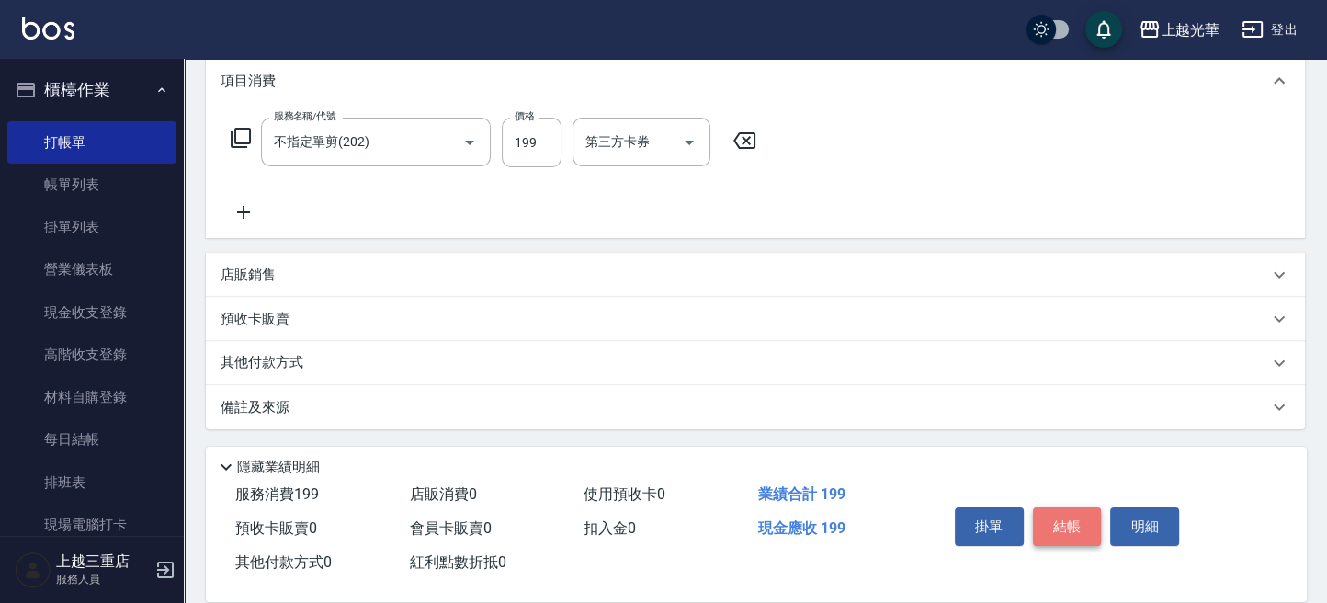
click at [1049, 518] on button "結帳" at bounding box center [1067, 526] width 69 height 39
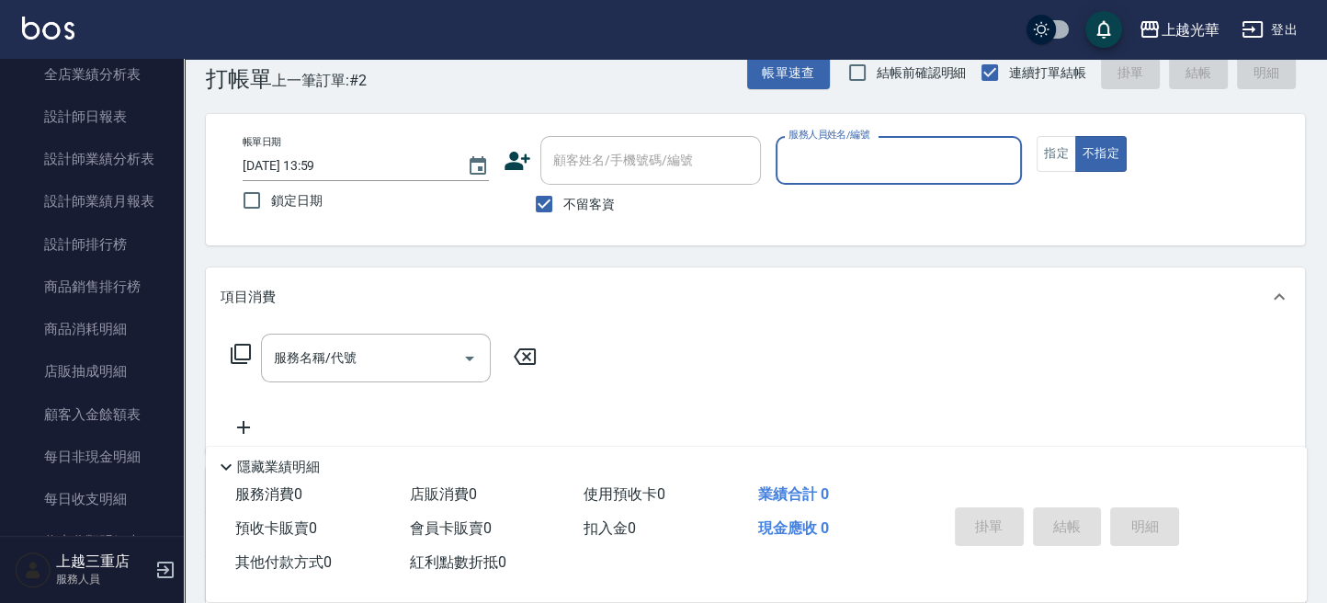
scroll to position [4, 0]
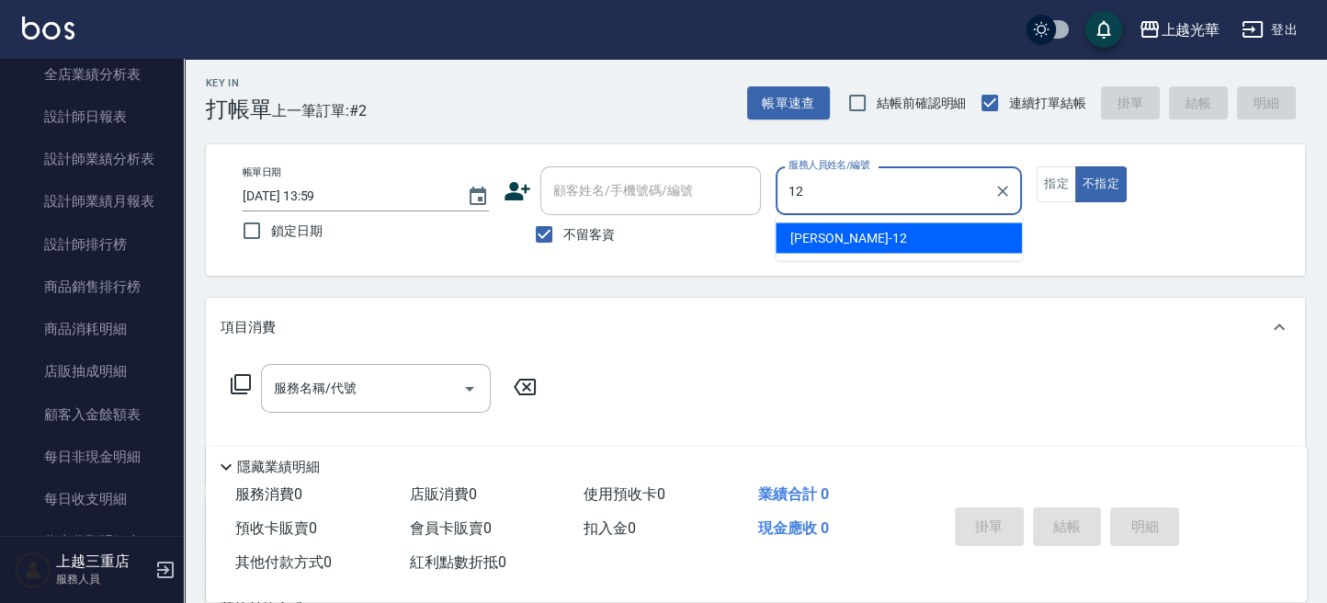
click at [861, 244] on div "[PERSON_NAME] -12" at bounding box center [899, 237] width 246 height 30
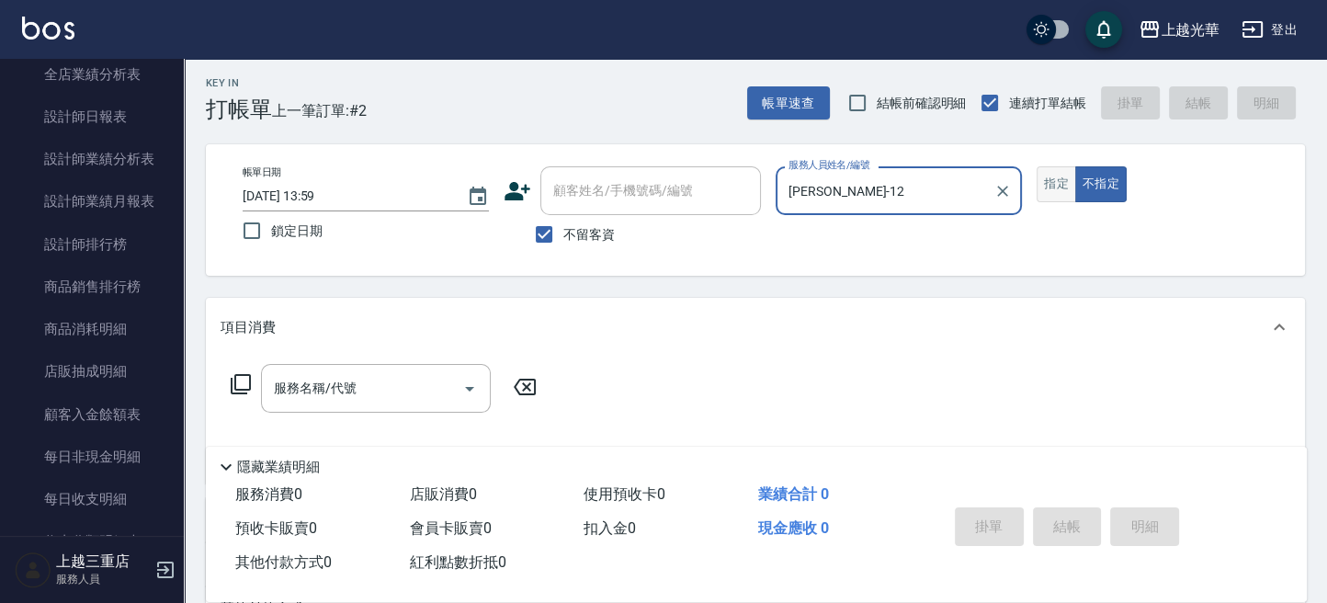
type input "[PERSON_NAME]-12"
click at [1042, 182] on button "指定" at bounding box center [1057, 184] width 40 height 36
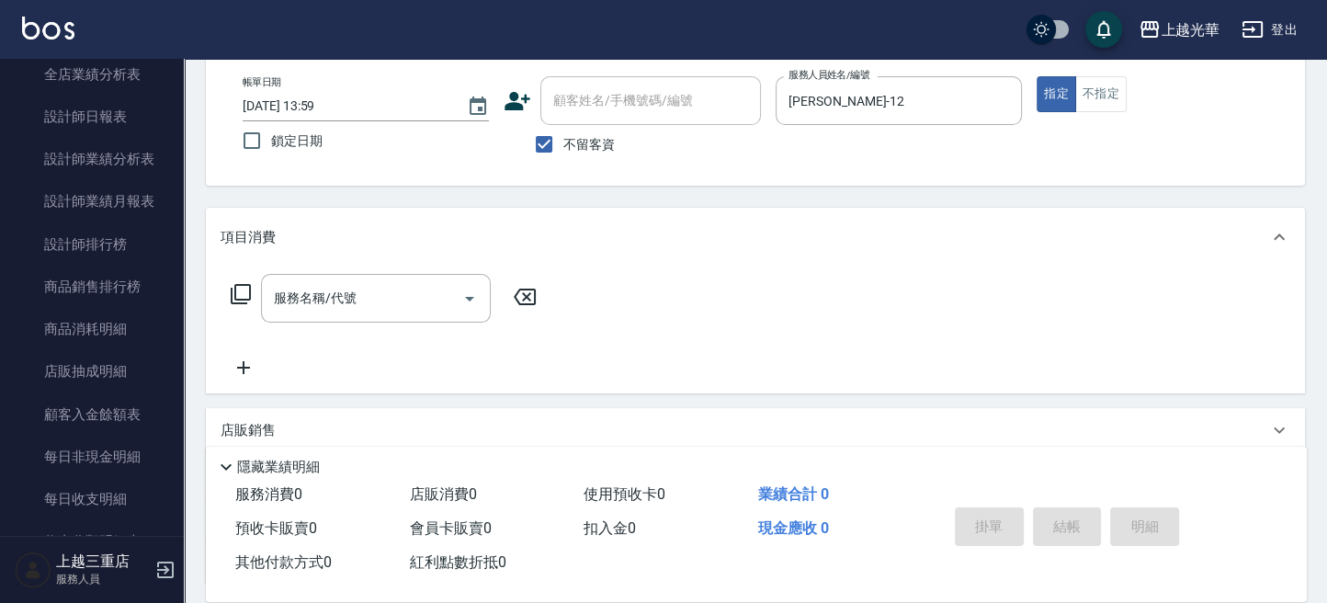
scroll to position [126, 0]
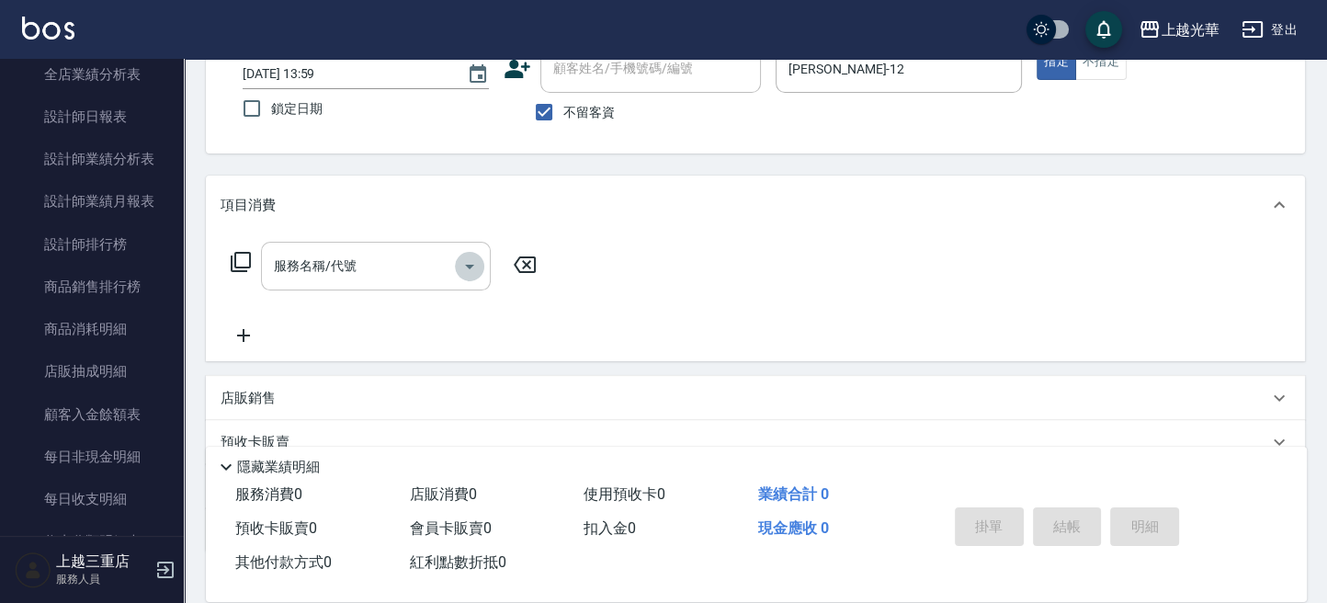
click at [476, 268] on icon "Open" at bounding box center [470, 266] width 22 height 22
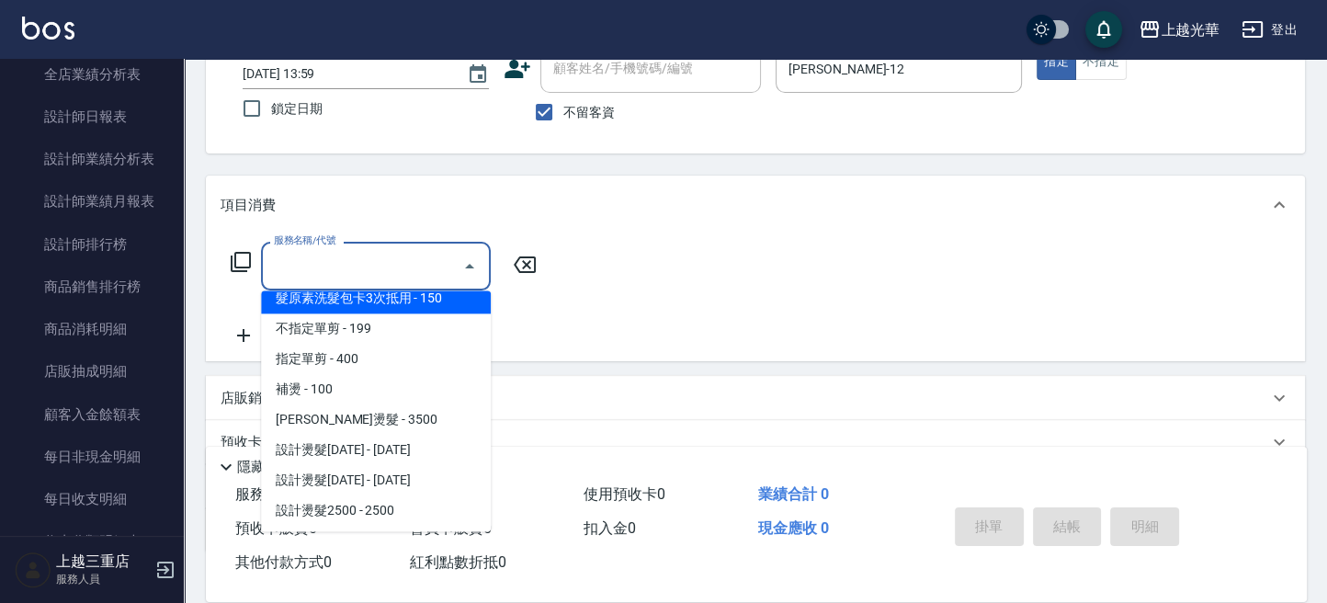
scroll to position [122, 0]
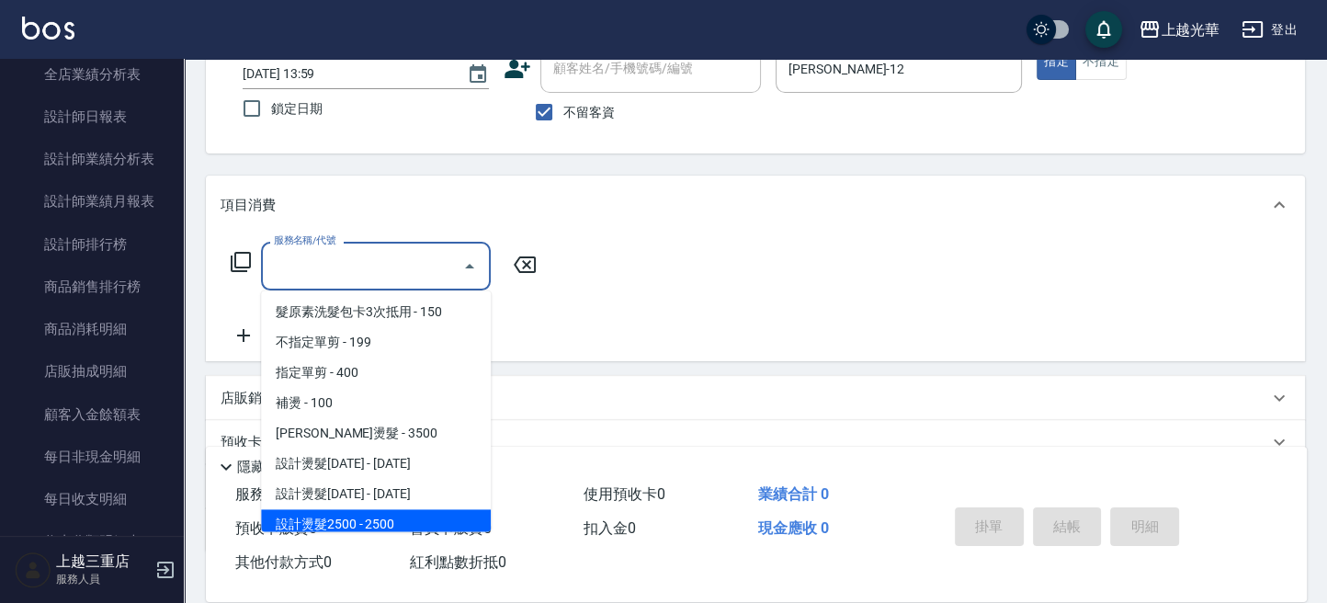
click at [358, 518] on span "設計燙髮2500 - 2500" at bounding box center [376, 524] width 230 height 30
type input "設計燙髮2500(307)"
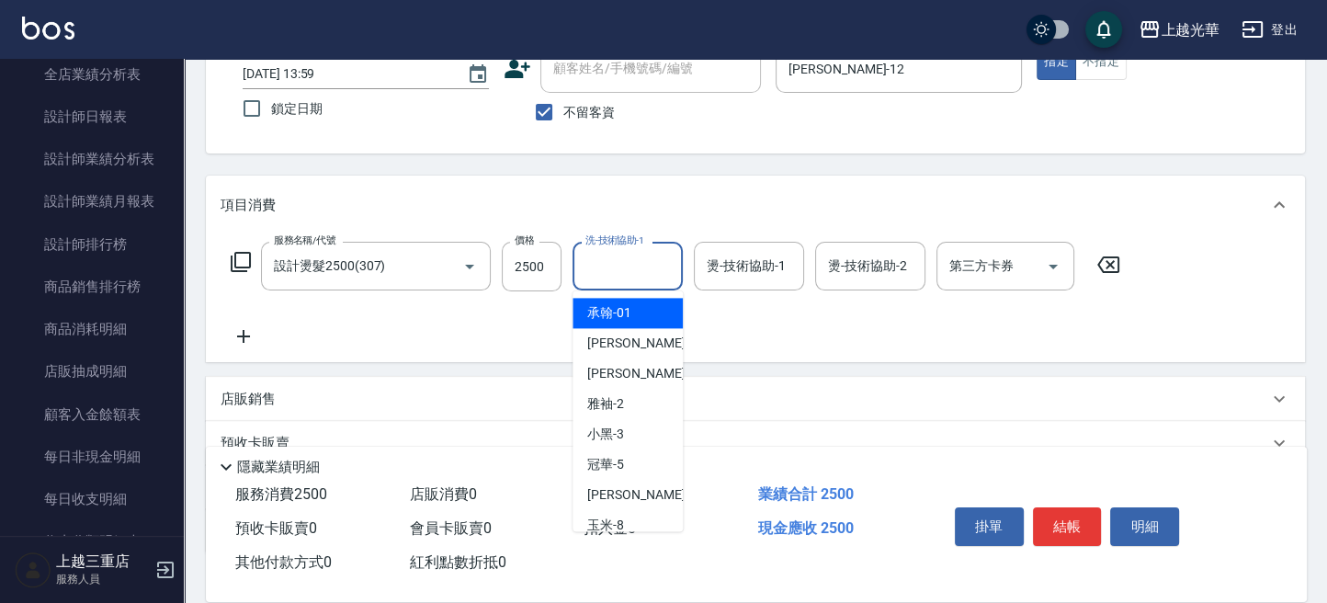
drag, startPoint x: 603, startPoint y: 268, endPoint x: 583, endPoint y: 283, distance: 25.0
click at [582, 280] on input "洗-技術協助-1" at bounding box center [628, 266] width 94 height 32
drag, startPoint x: 635, startPoint y: 320, endPoint x: 718, endPoint y: 283, distance: 90.5
click at [640, 319] on div "[PERSON_NAME] -12" at bounding box center [628, 313] width 110 height 30
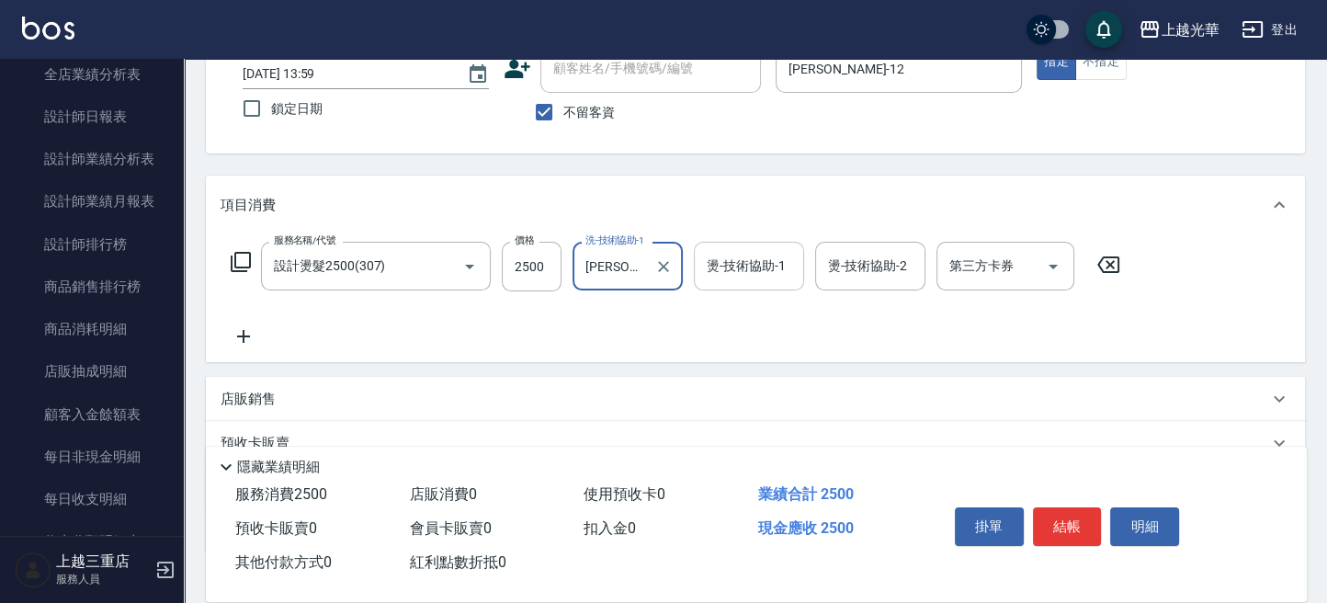
type input "[PERSON_NAME]-12"
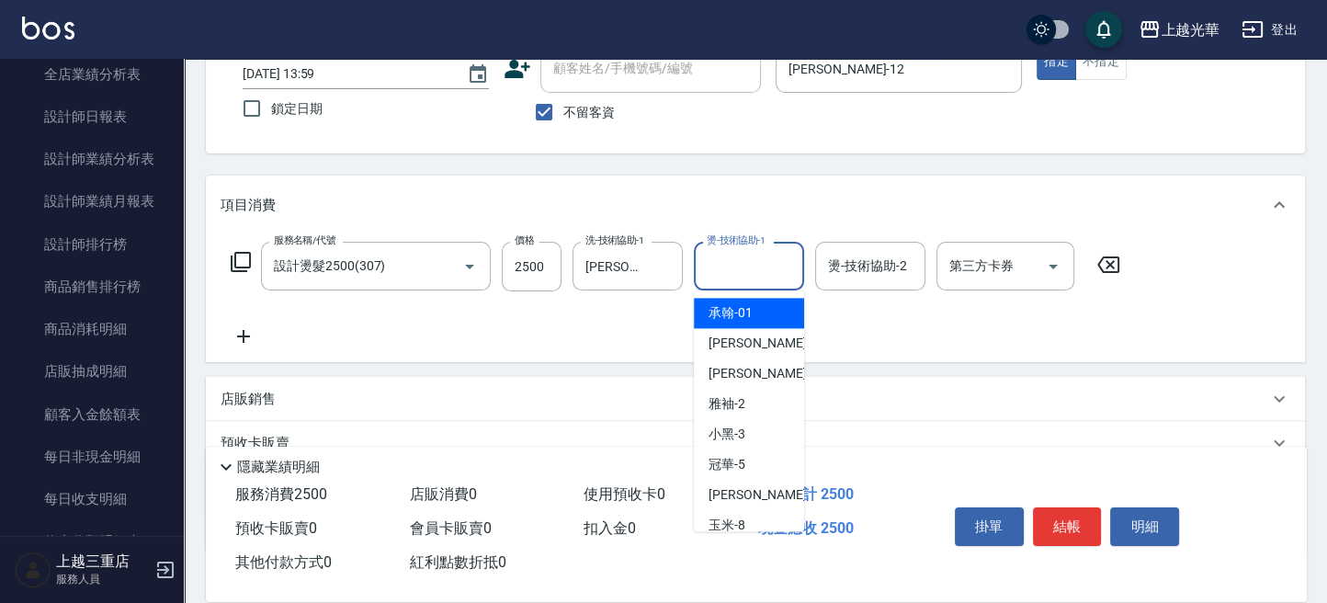
drag, startPoint x: 735, startPoint y: 268, endPoint x: 720, endPoint y: 272, distance: 15.2
click at [723, 271] on input "燙-技術協助-1" at bounding box center [749, 266] width 94 height 32
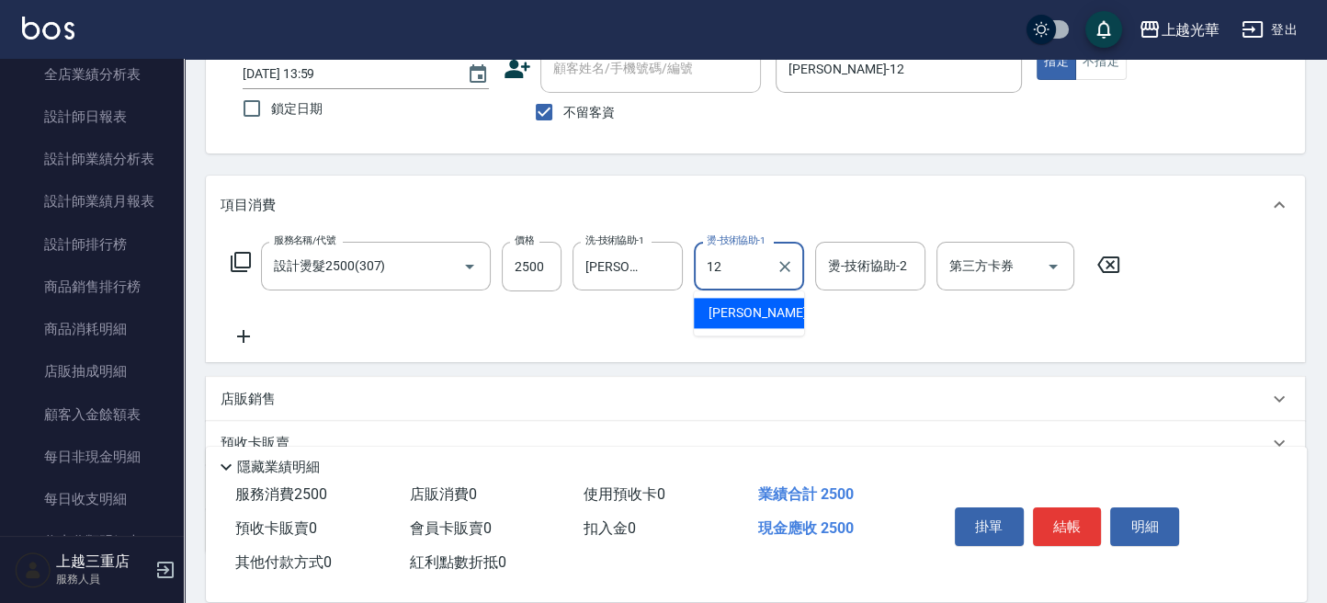
click at [754, 313] on div "[PERSON_NAME] -12" at bounding box center [749, 313] width 110 height 30
type input "[PERSON_NAME]-12"
drag, startPoint x: 244, startPoint y: 342, endPoint x: 258, endPoint y: 340, distance: 13.9
click at [258, 340] on icon at bounding box center [244, 336] width 46 height 22
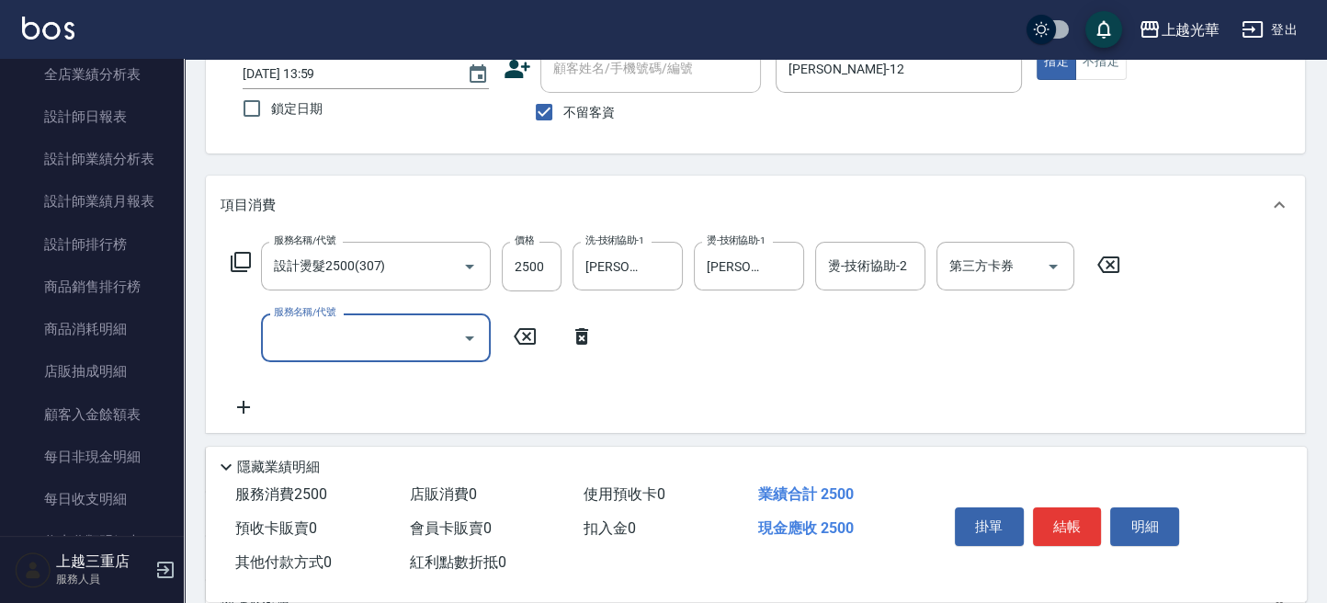
click at [474, 336] on icon "Open" at bounding box center [470, 338] width 22 height 22
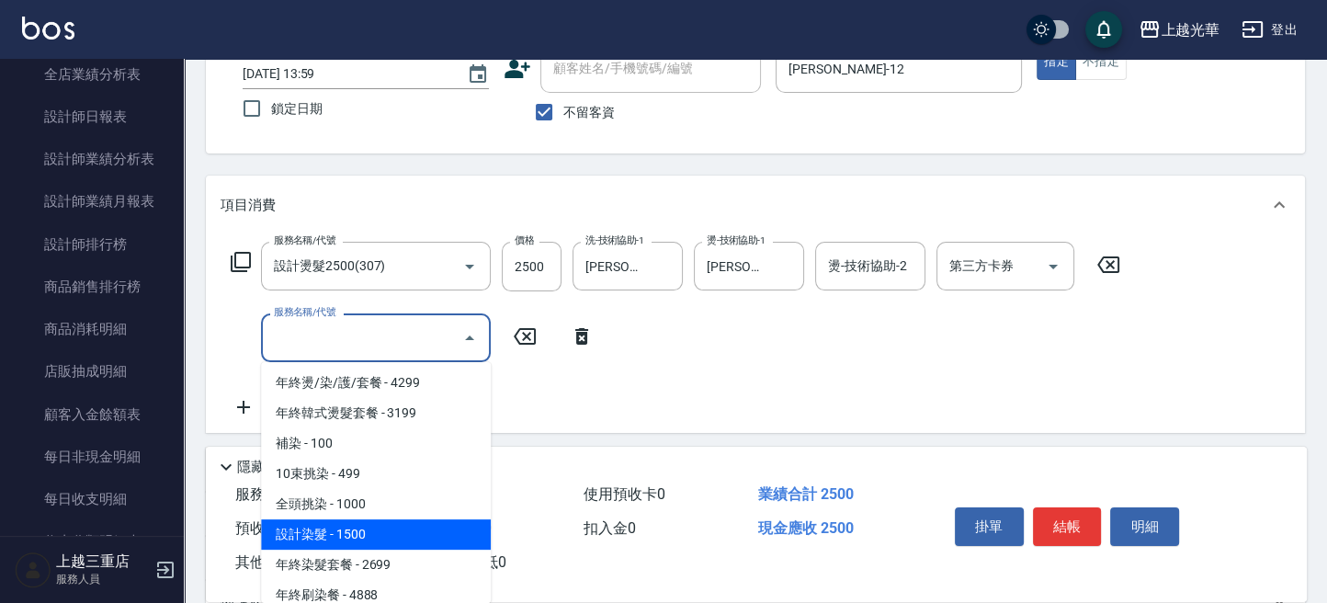
scroll to position [490, 0]
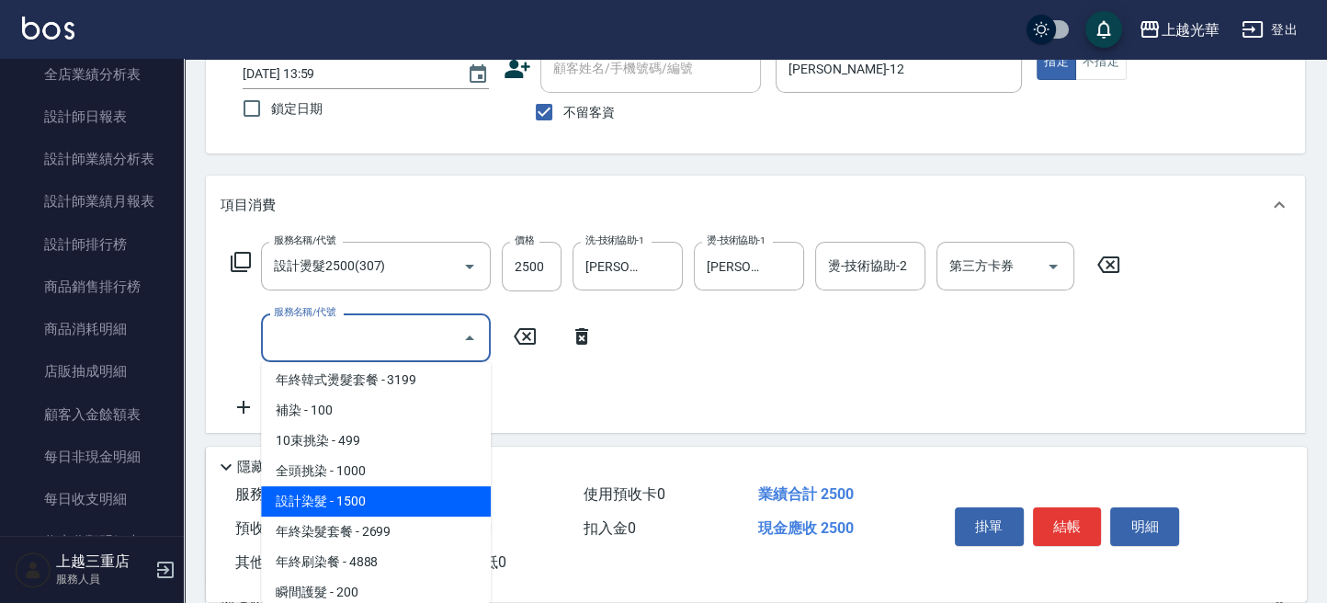
click at [376, 506] on span "設計染髮 - 1500" at bounding box center [376, 501] width 230 height 30
type input "設計染髮(404)"
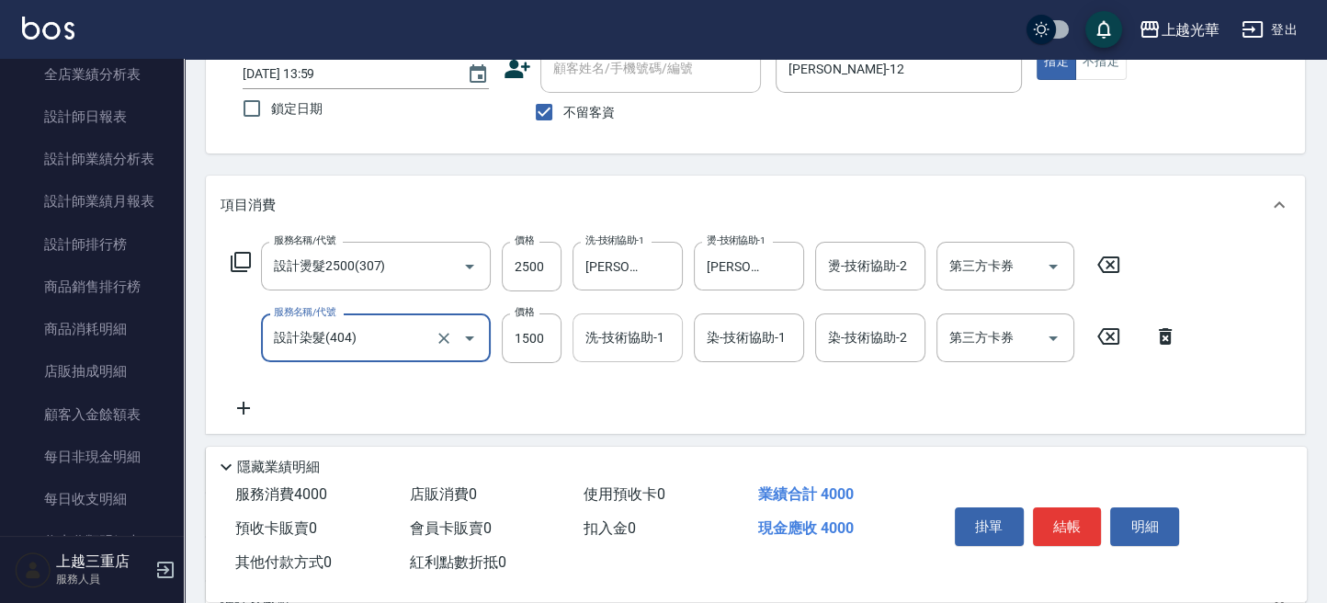
click at [620, 357] on div "洗-技術協助-1" at bounding box center [628, 337] width 110 height 49
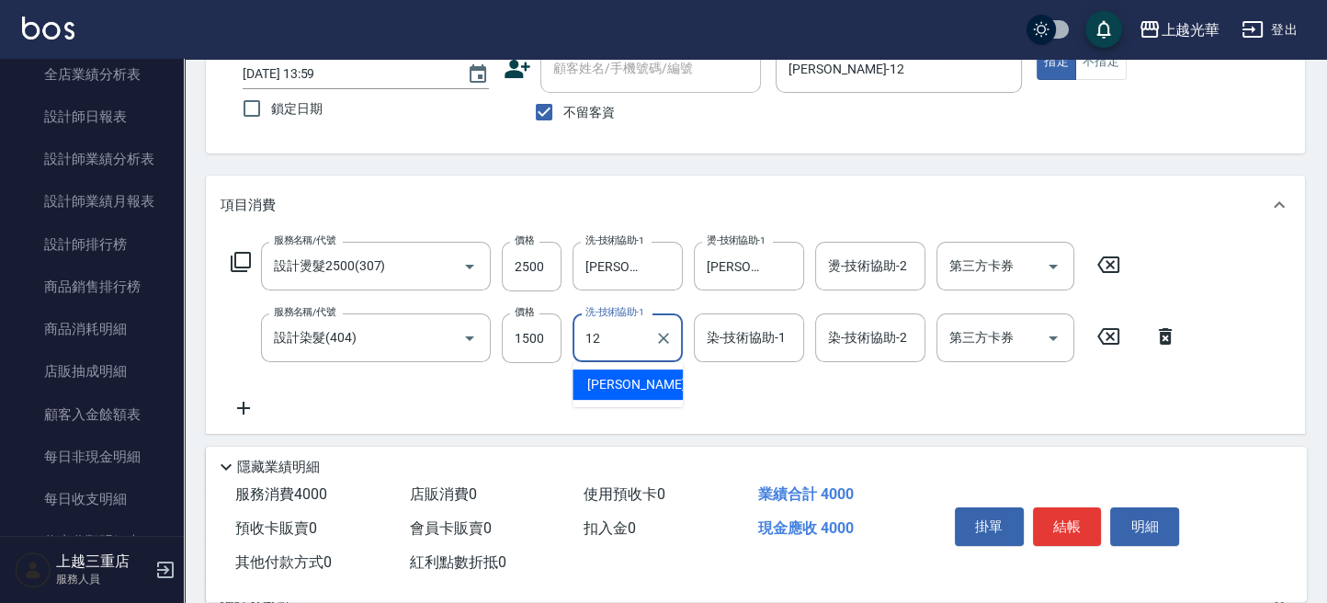
drag, startPoint x: 644, startPoint y: 389, endPoint x: 691, endPoint y: 360, distance: 54.8
click at [648, 383] on div "[PERSON_NAME] -12" at bounding box center [628, 384] width 110 height 30
type input "[PERSON_NAME]-12"
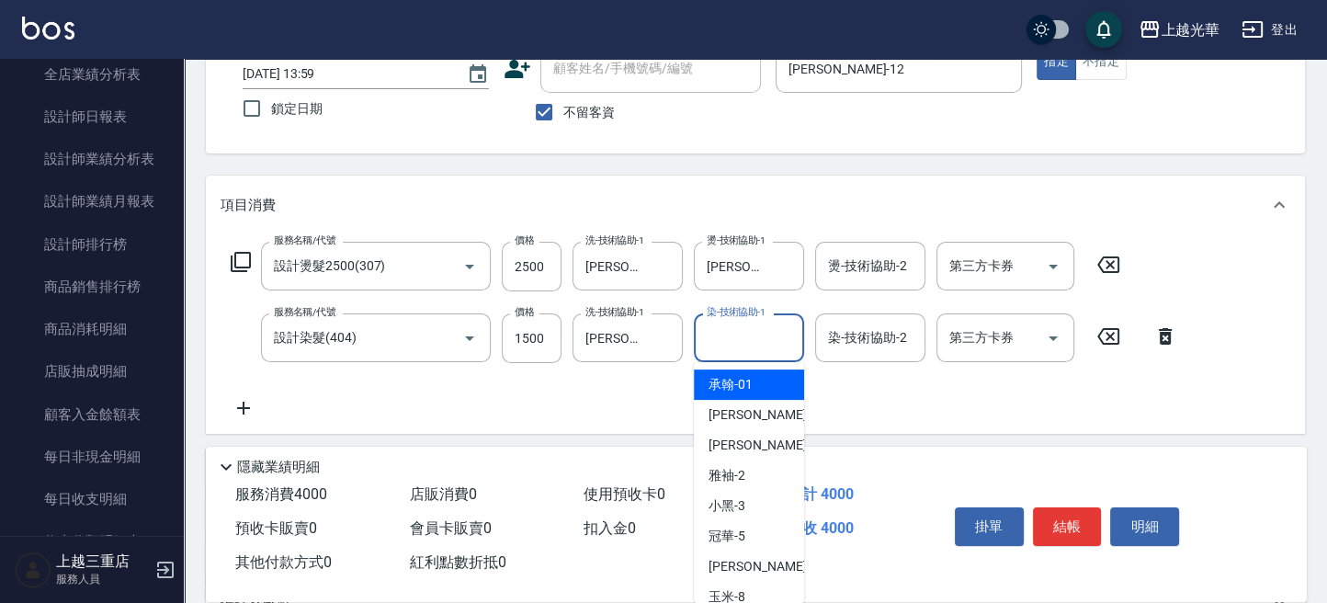
click at [721, 335] on input "染-技術協助-1" at bounding box center [749, 338] width 94 height 32
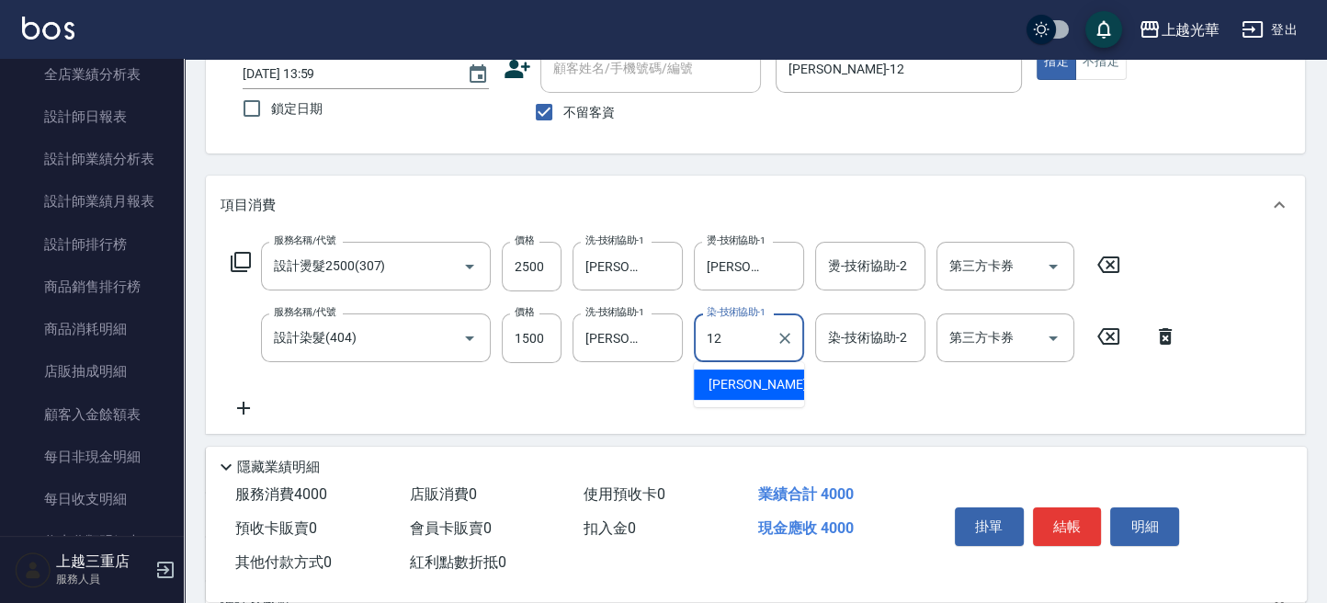
click at [755, 386] on div "[PERSON_NAME] -12" at bounding box center [749, 384] width 110 height 30
type input "[PERSON_NAME]-12"
click at [257, 409] on icon at bounding box center [244, 408] width 46 height 22
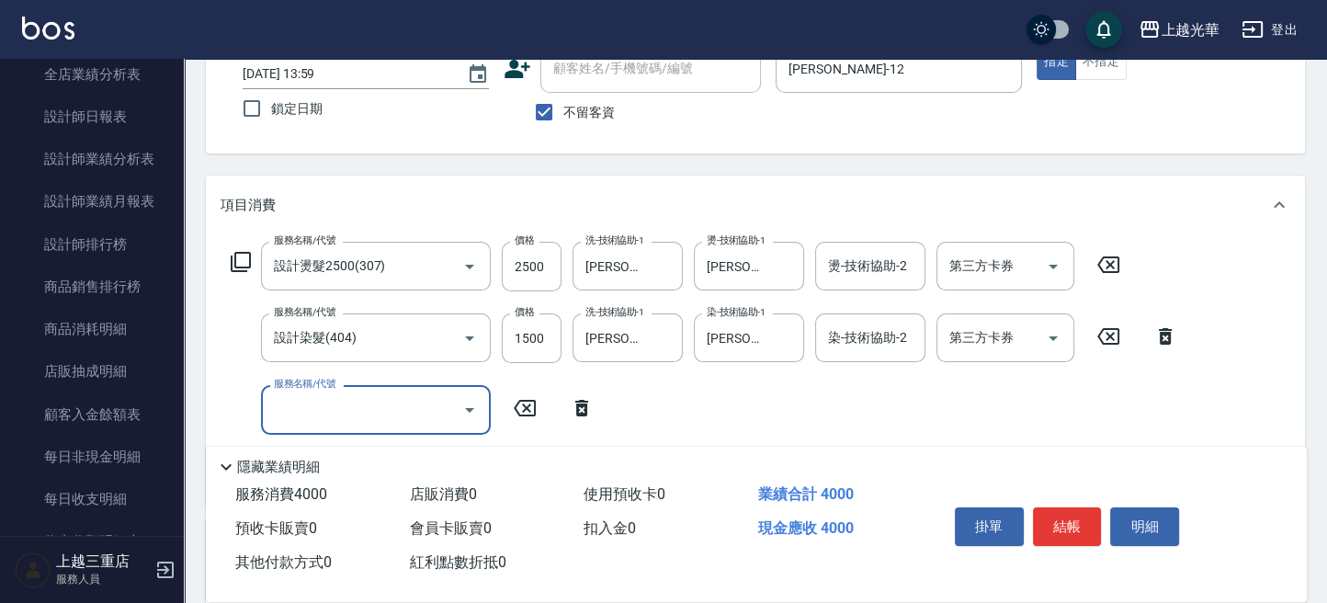
click at [464, 404] on icon "Open" at bounding box center [470, 410] width 22 height 22
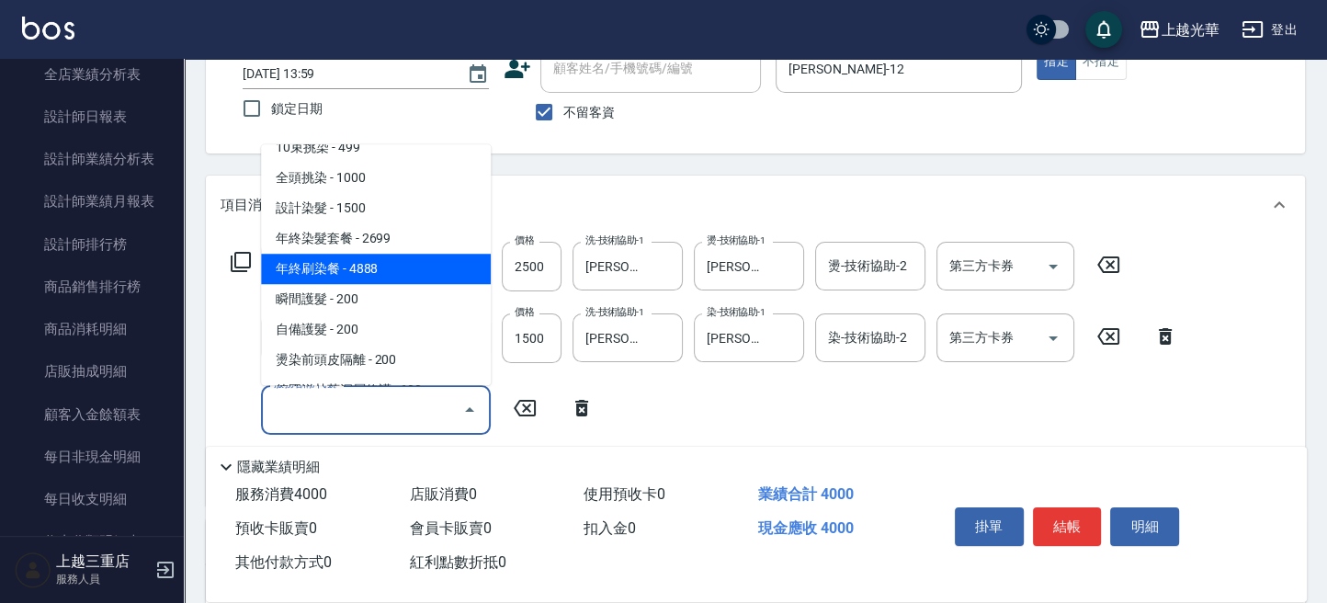
scroll to position [612, 0]
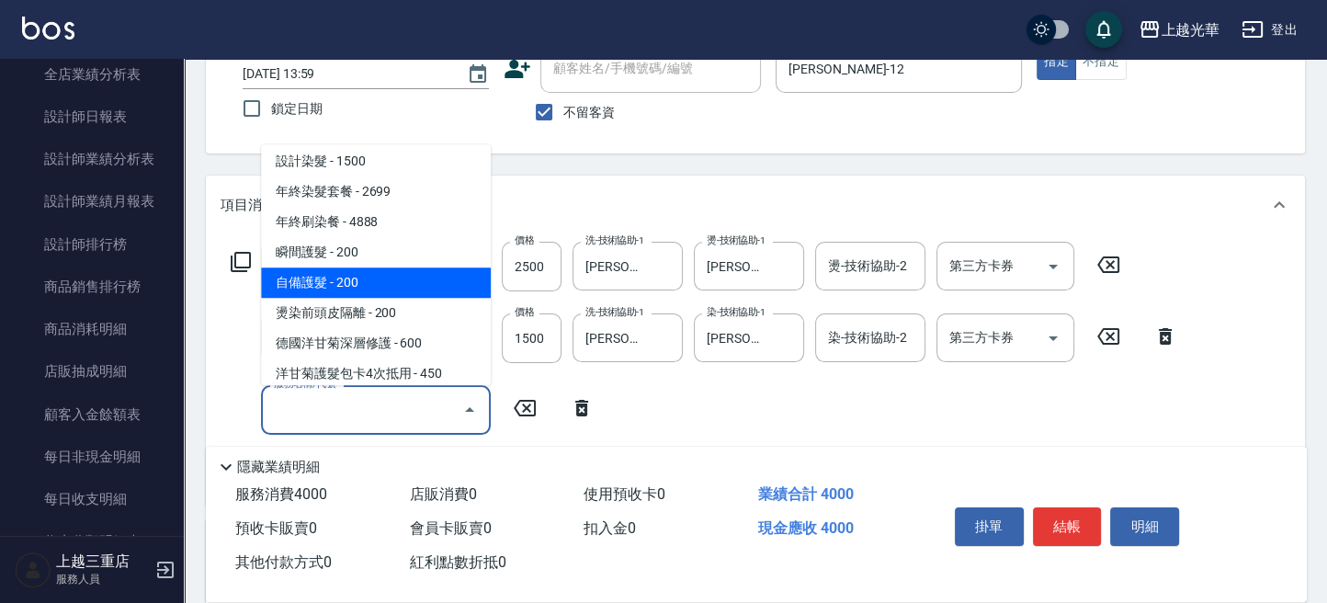
click at [320, 279] on span "自備護髮 - 200" at bounding box center [376, 282] width 230 height 30
type input "自備護髮(502)"
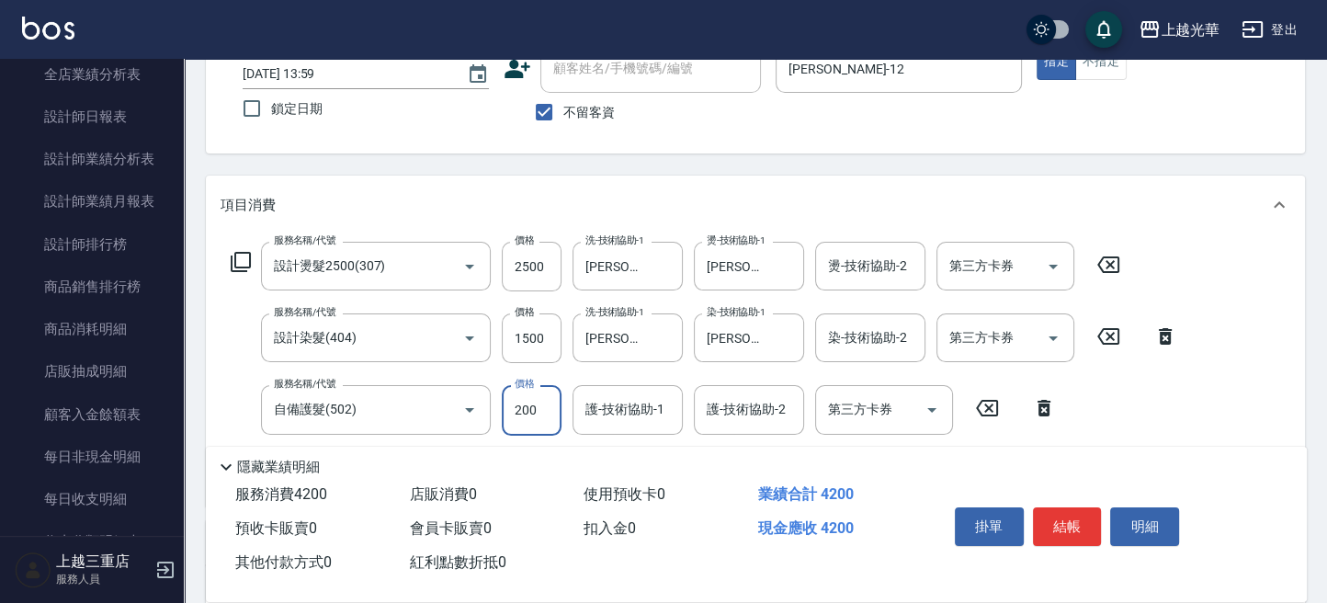
click at [538, 414] on input "200" at bounding box center [532, 410] width 60 height 50
type input "300"
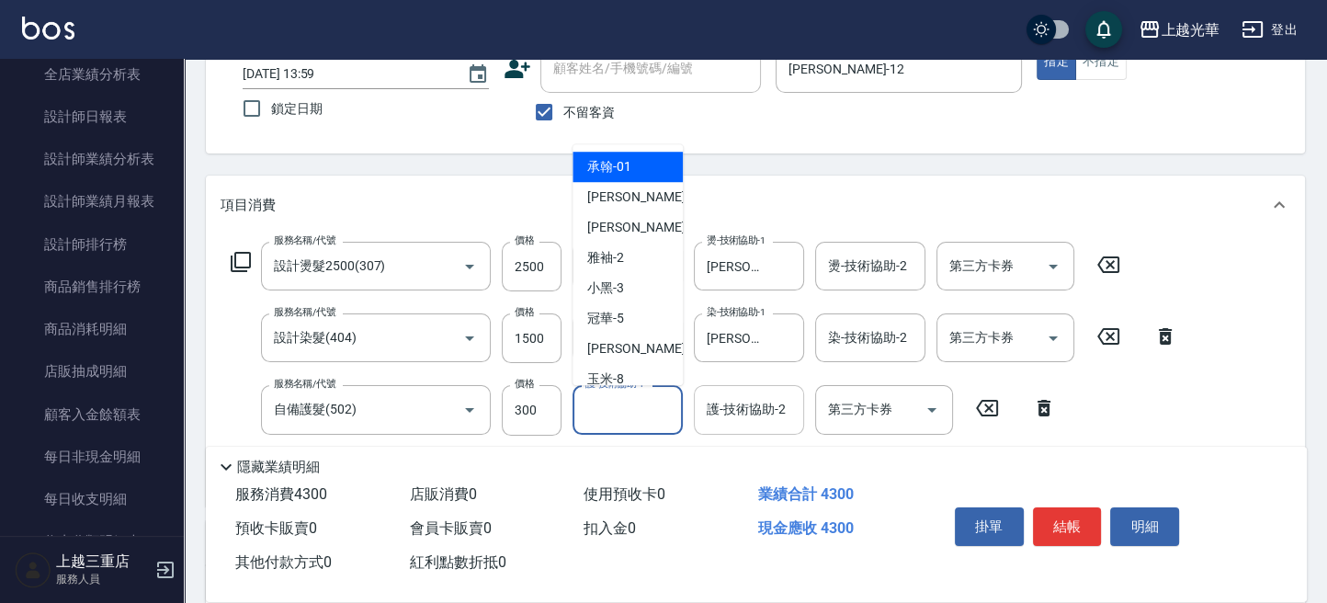
drag, startPoint x: 647, startPoint y: 422, endPoint x: 695, endPoint y: 413, distance: 48.7
click at [659, 425] on input "護-技術協助-1" at bounding box center [628, 409] width 94 height 32
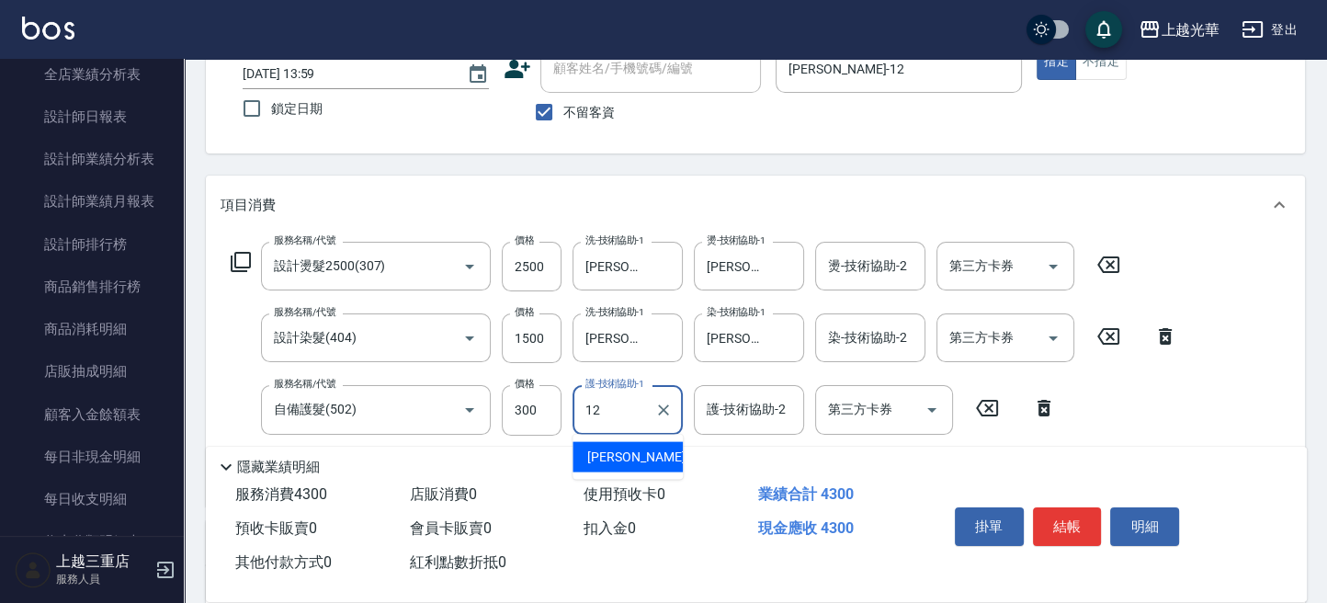
click at [599, 456] on span "[PERSON_NAME] -12" at bounding box center [645, 457] width 116 height 19
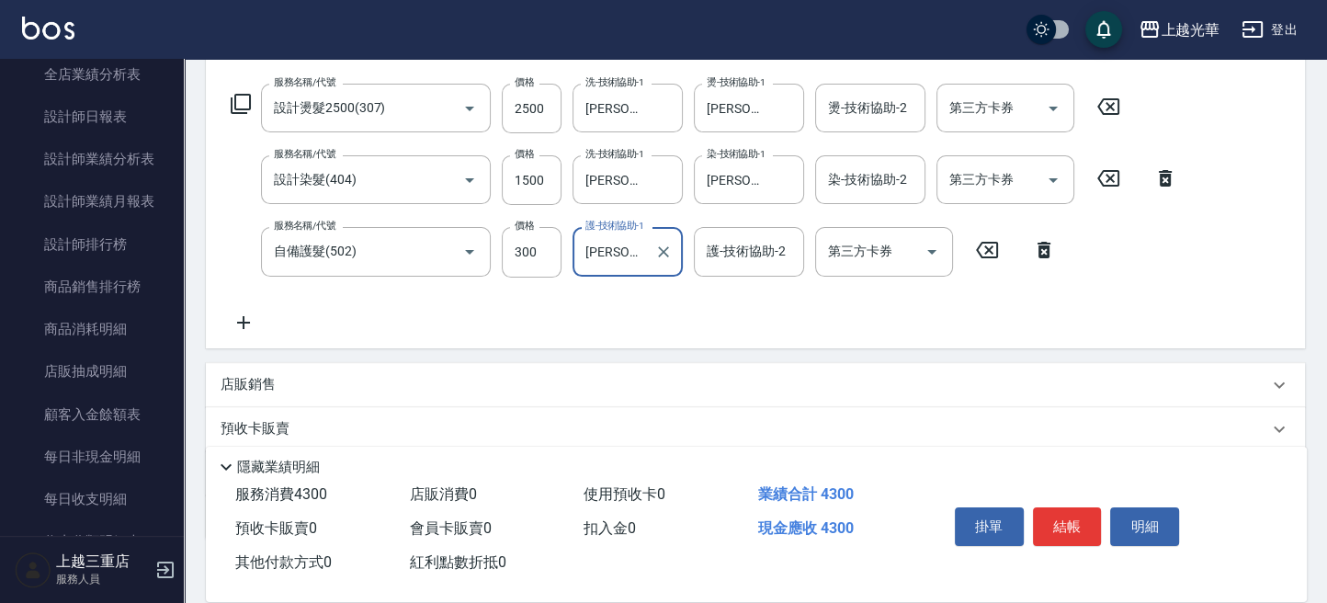
scroll to position [371, 0]
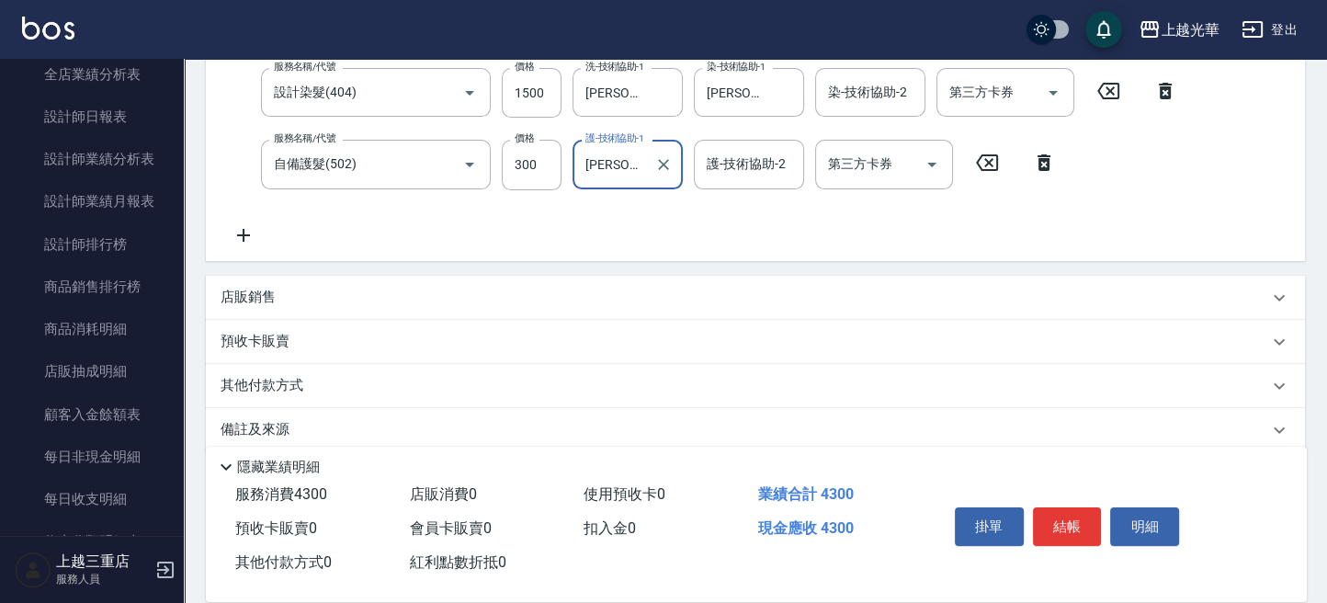
type input "[PERSON_NAME]-12"
click at [247, 232] on icon at bounding box center [244, 235] width 46 height 22
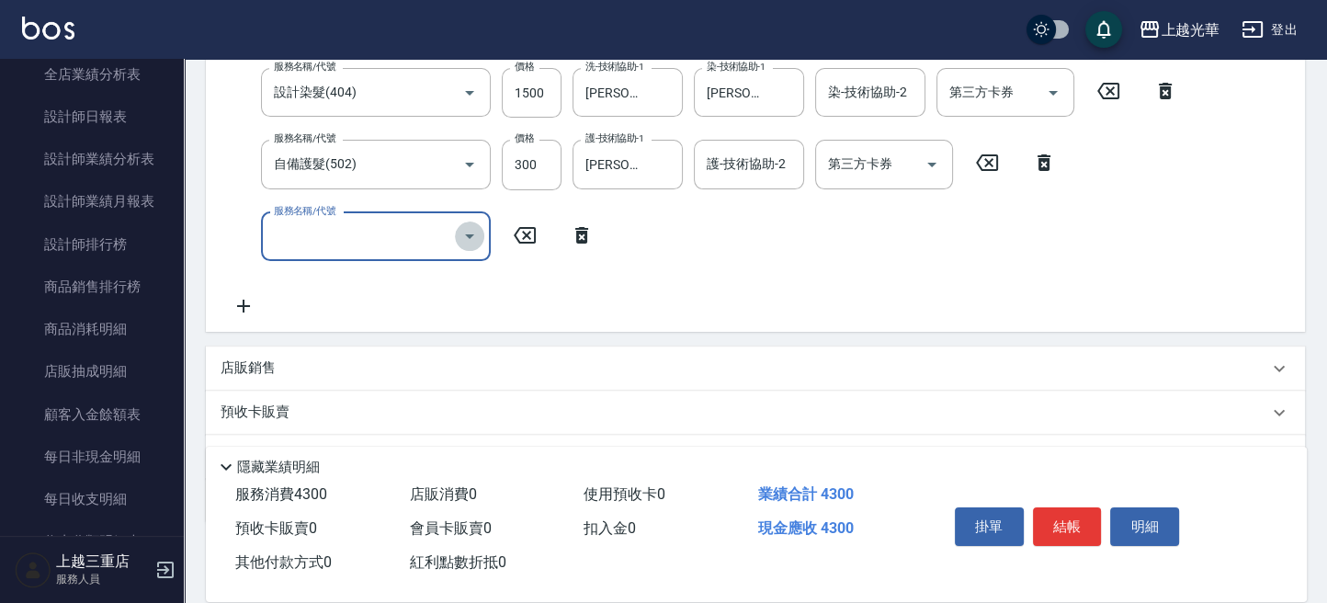
click at [463, 236] on icon "Open" at bounding box center [470, 236] width 22 height 22
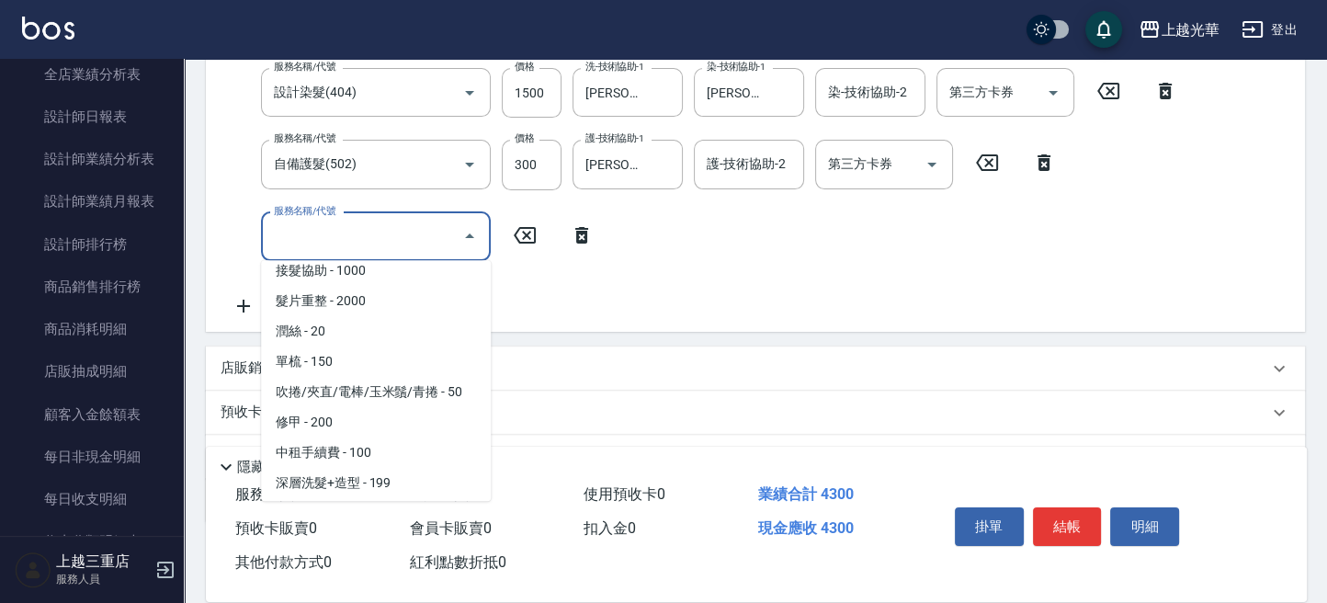
scroll to position [1960, 0]
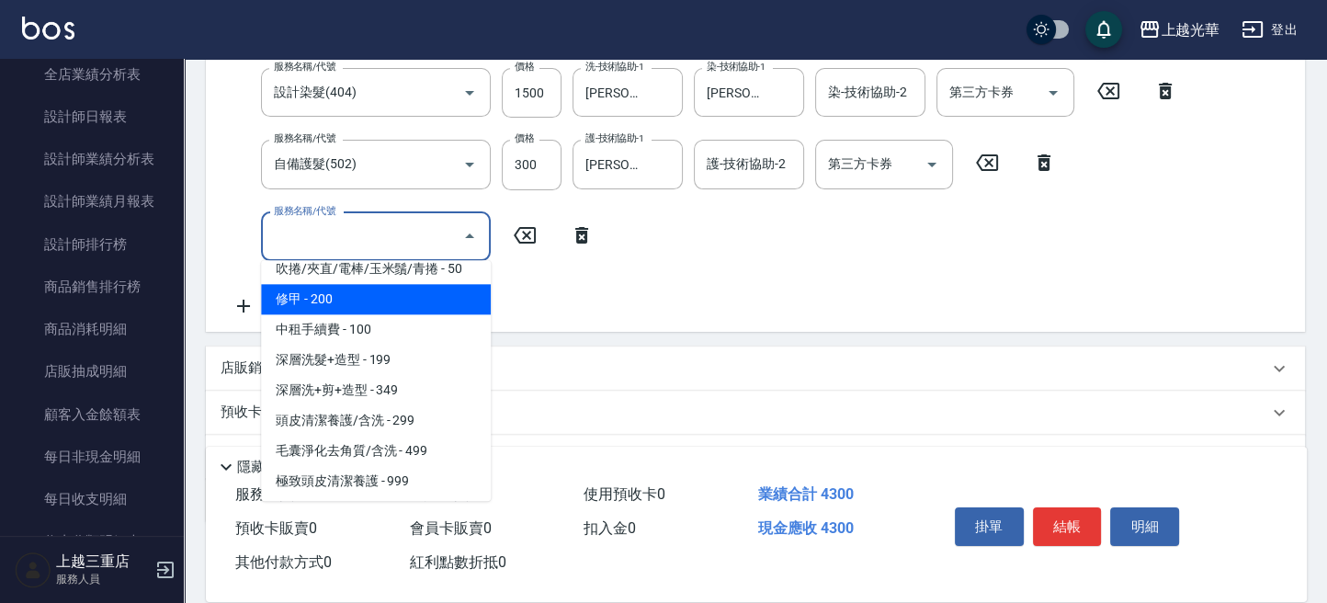
click at [345, 314] on span "修甲 - 200" at bounding box center [376, 299] width 230 height 30
type input "修甲(804)"
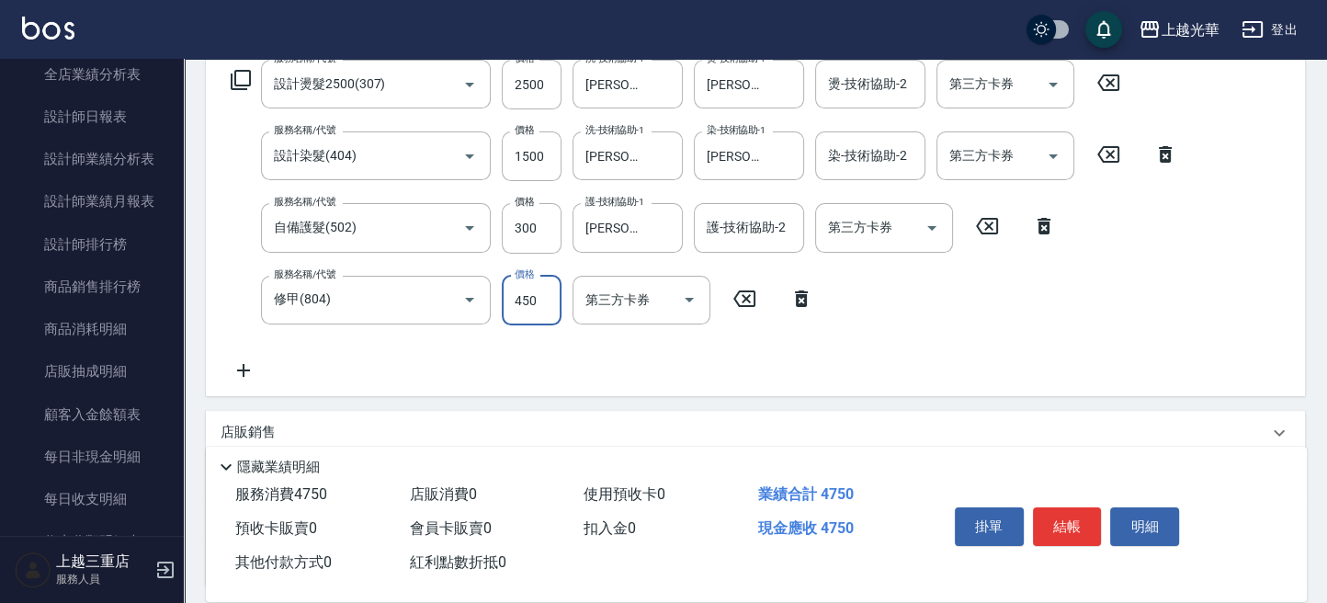
scroll to position [244, 0]
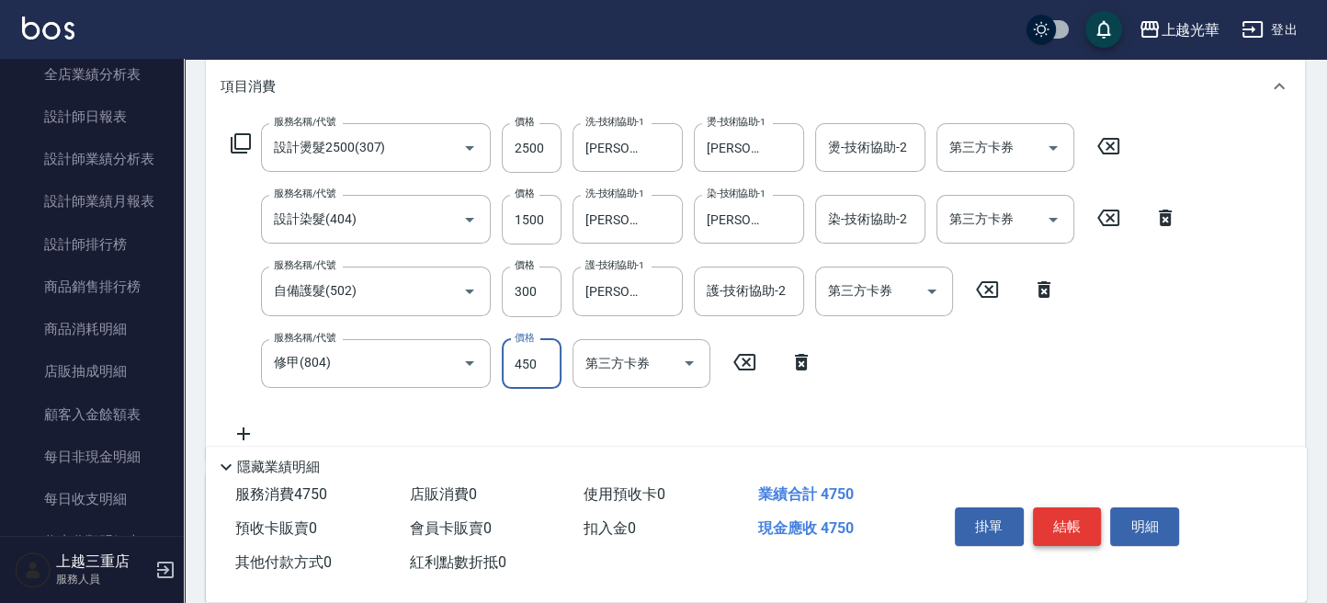
type input "450"
drag, startPoint x: 1083, startPoint y: 516, endPoint x: 1043, endPoint y: 486, distance: 50.0
click at [1080, 518] on button "結帳" at bounding box center [1067, 526] width 69 height 39
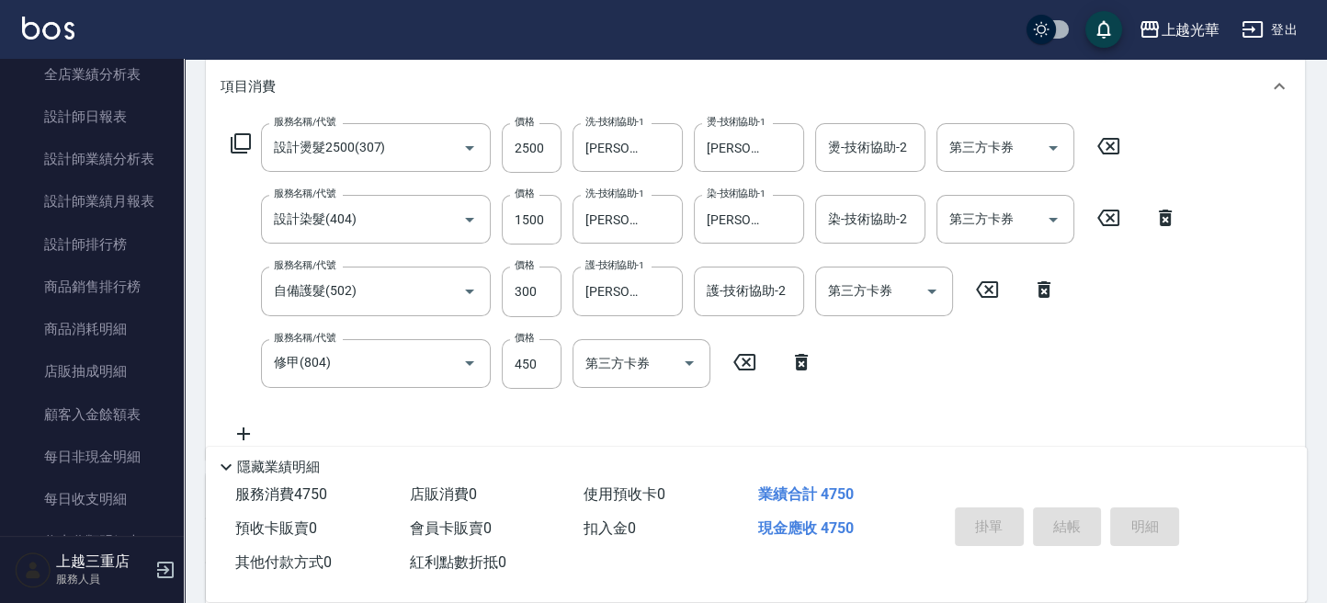
type input "[DATE] 14:45"
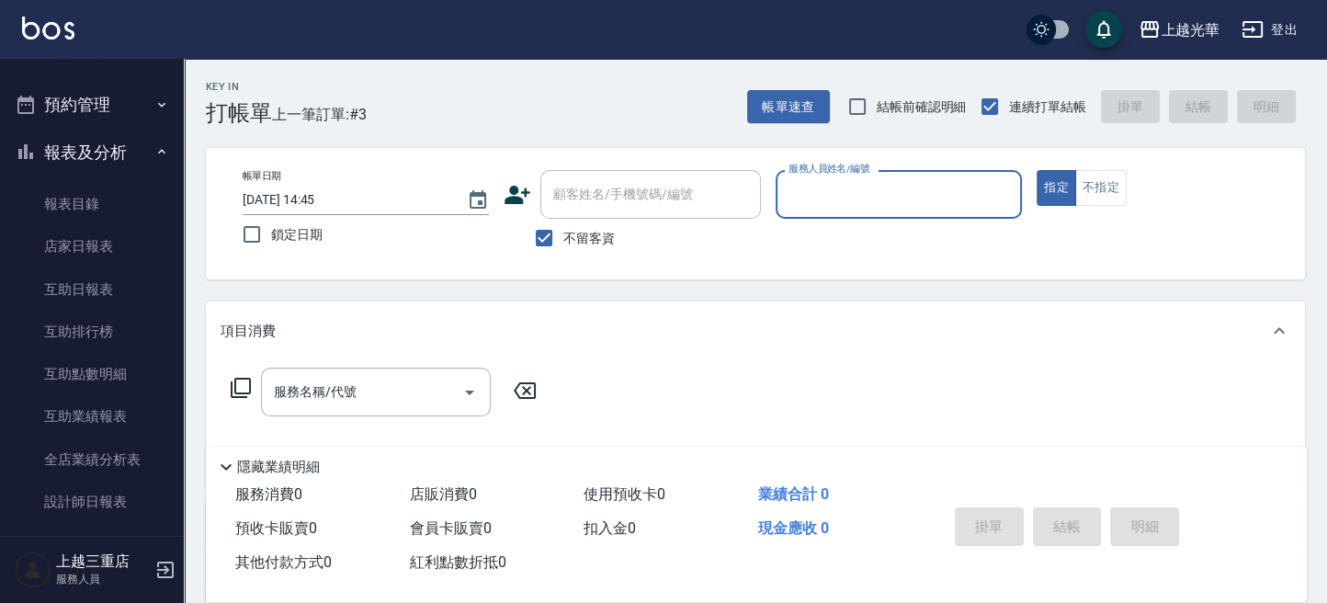
scroll to position [368, 0]
